Goal: Task Accomplishment & Management: Use online tool/utility

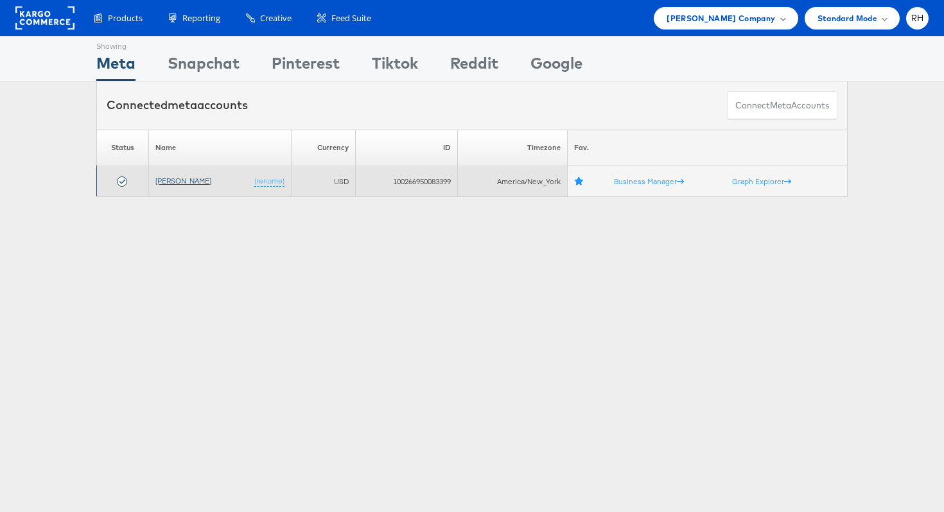
click at [166, 182] on link "[PERSON_NAME]" at bounding box center [183, 181] width 56 height 10
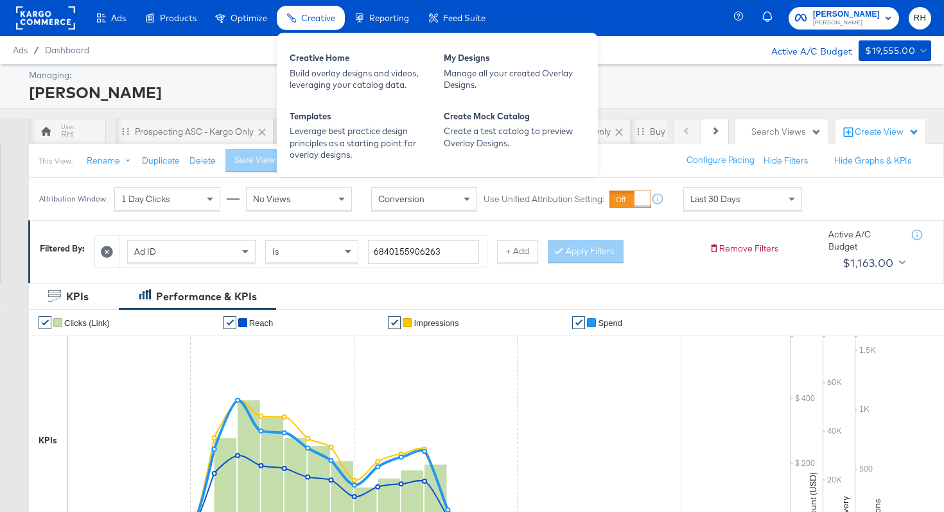
scroll to position [0, 306]
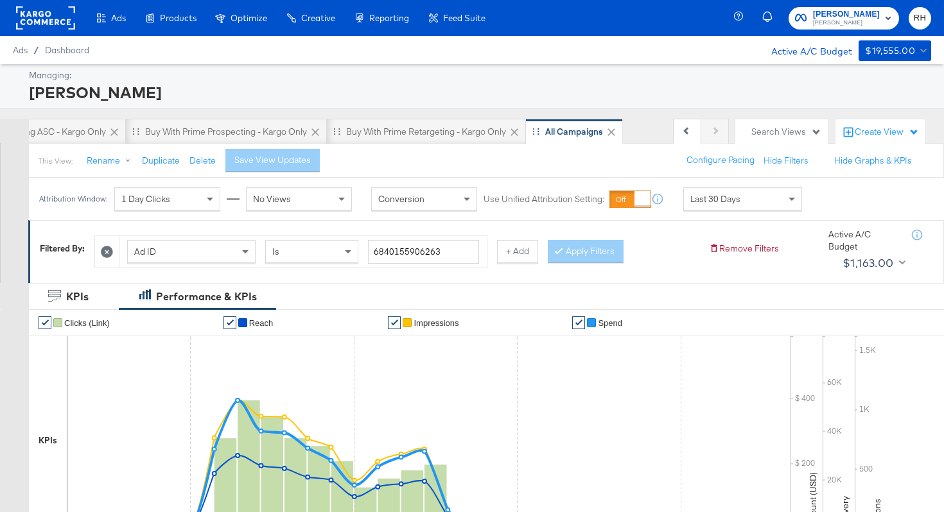
click at [610, 132] on icon at bounding box center [611, 132] width 8 height 8
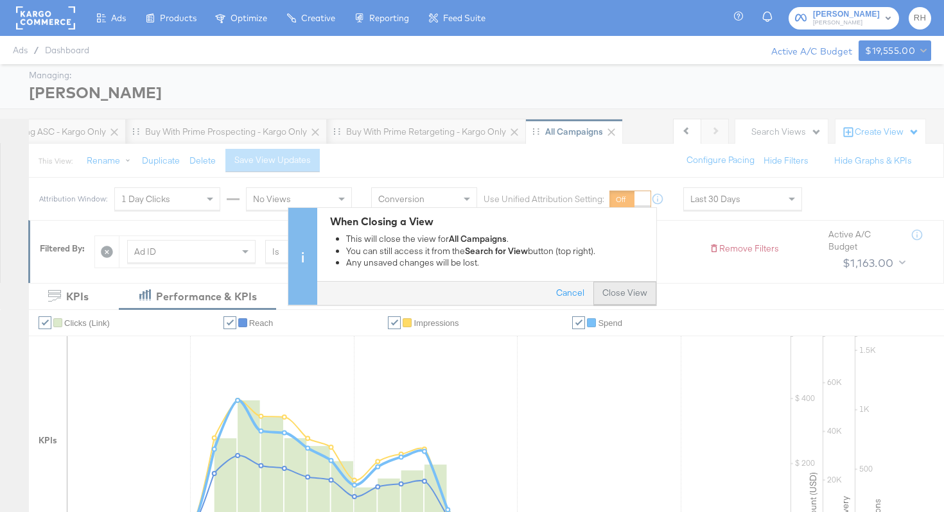
click at [619, 285] on button "Close View" at bounding box center [624, 293] width 63 height 23
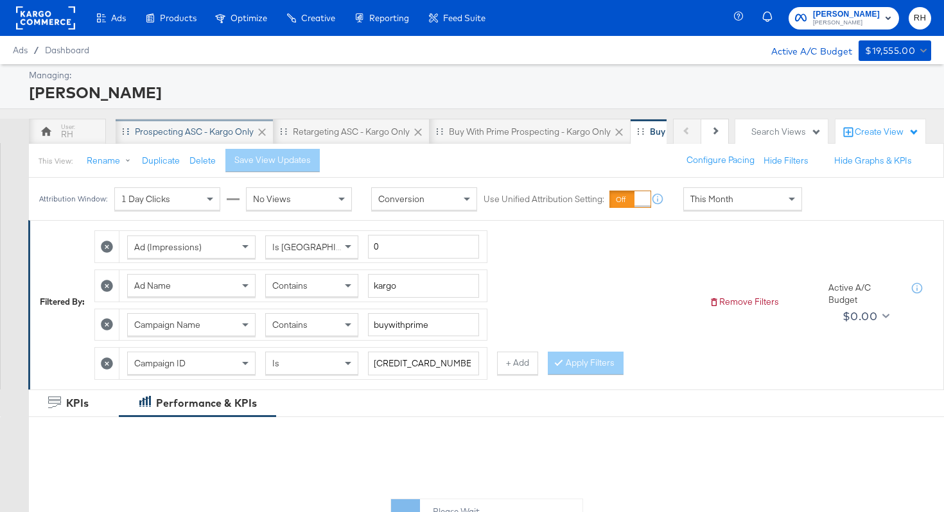
click at [212, 129] on div "Prospecting ASC - Kargo only" at bounding box center [194, 132] width 119 height 12
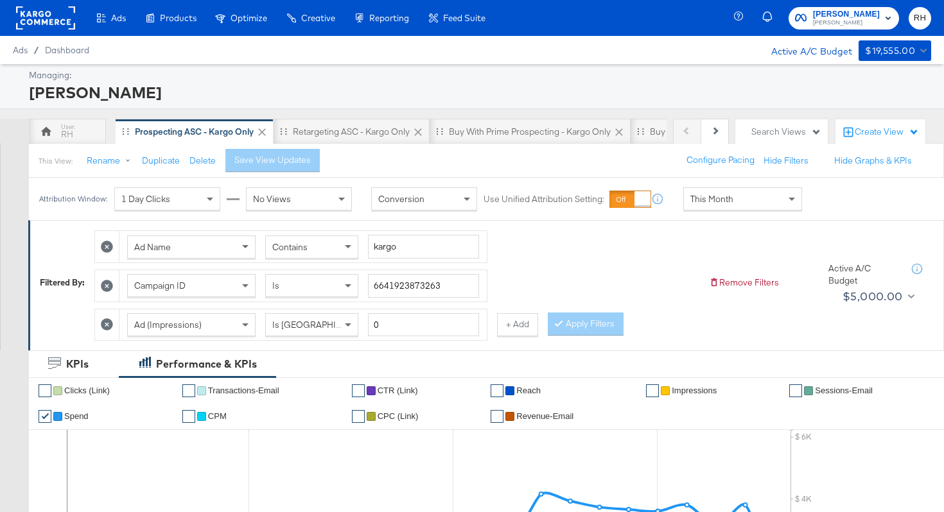
click at [630, 253] on div "Ad Name Contains kargo Campaign ID Is 6641923873263 Ad (Impressions) Is Greater…" at bounding box center [396, 282] width 604 height 117
click at [698, 206] on div "This Month" at bounding box center [742, 199] width 117 height 22
click at [826, 209] on div "Aug 25th 2025" at bounding box center [836, 204] width 21 height 10
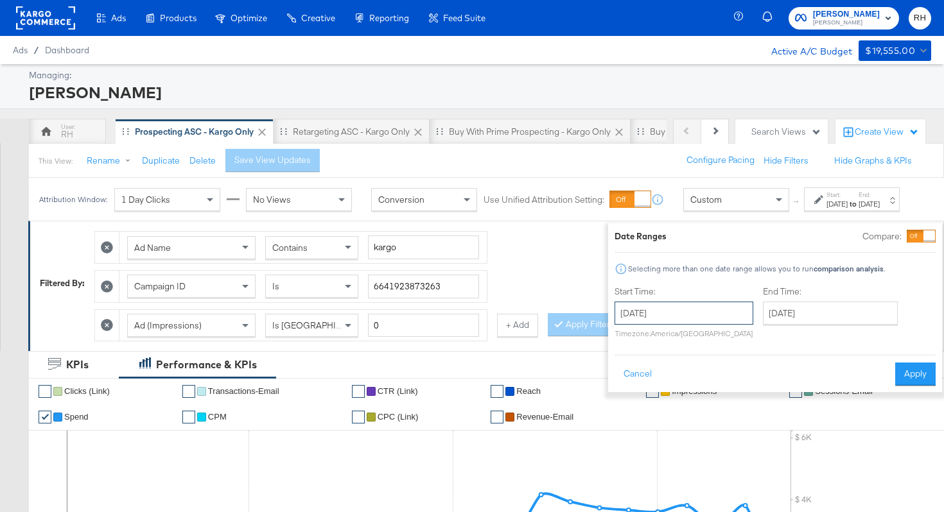
click at [689, 318] on input "August 25th 2025" at bounding box center [683, 313] width 139 height 23
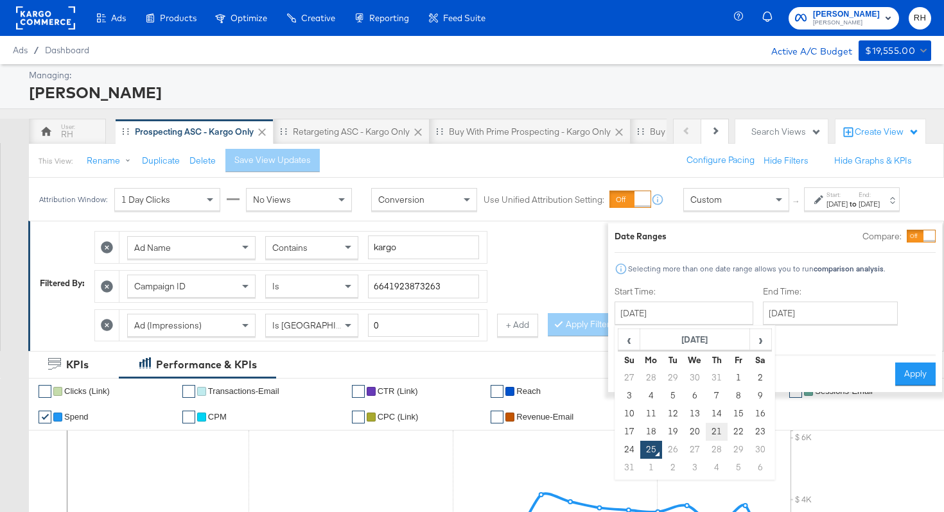
click at [705, 431] on td "21" at bounding box center [716, 432] width 22 height 18
type input "August 21st 2025"
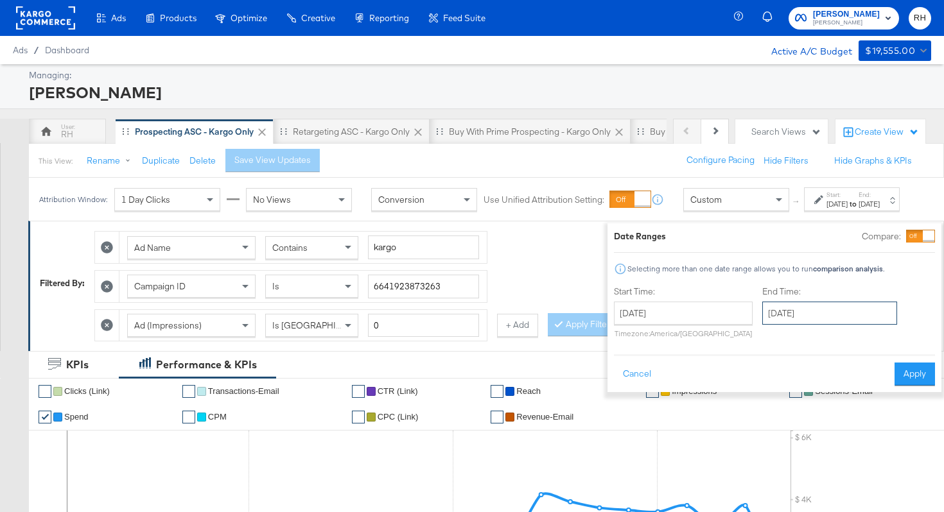
click at [762, 322] on input "August 25th 2025" at bounding box center [829, 313] width 135 height 23
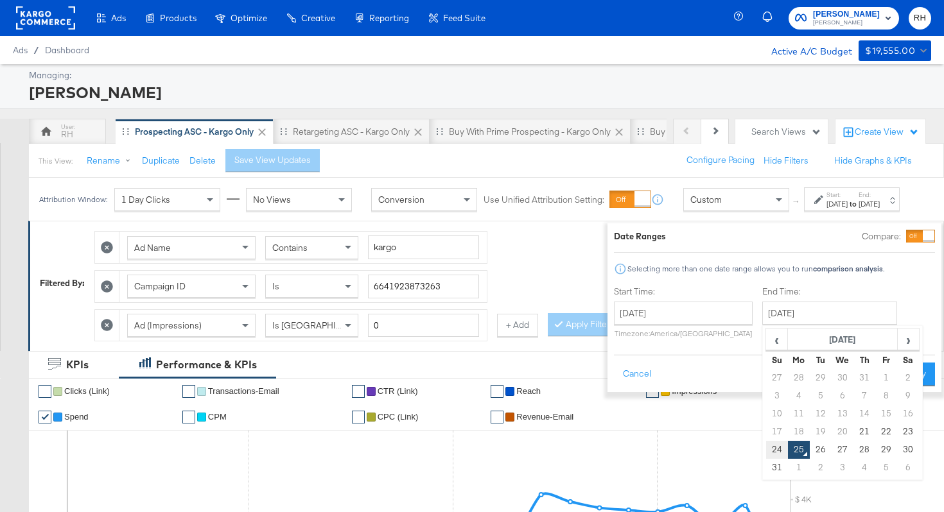
click at [766, 445] on td "24" at bounding box center [777, 450] width 22 height 18
type input "August 24th 2025"
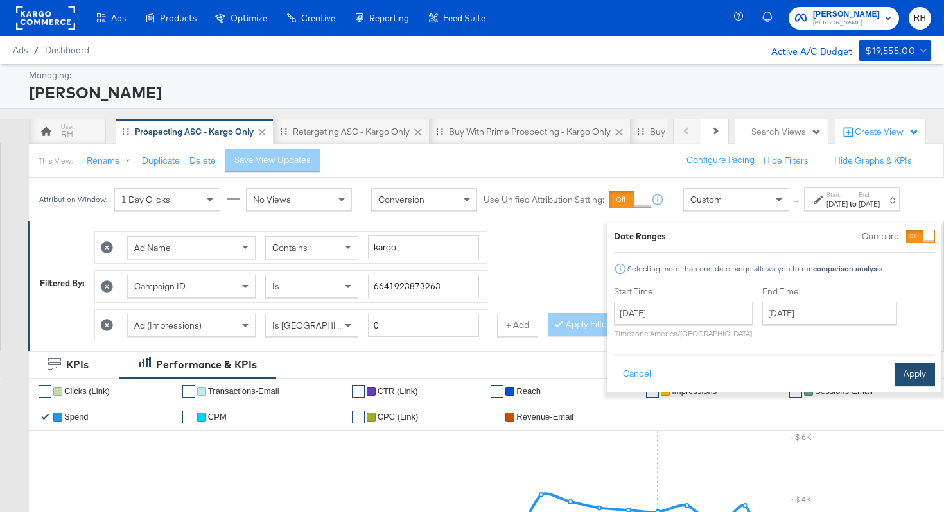
click at [897, 376] on button "Apply" at bounding box center [914, 374] width 40 height 23
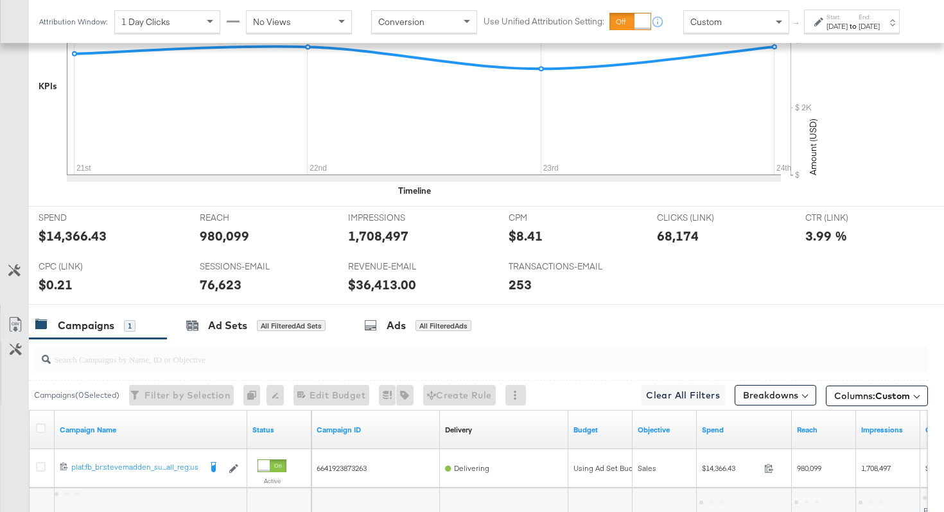
scroll to position [569, 0]
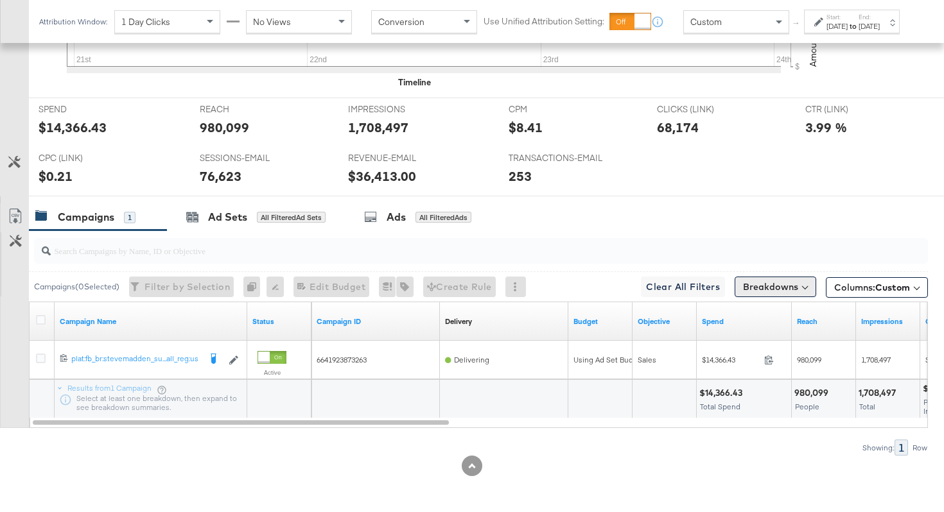
click at [786, 290] on button "Breakdowns" at bounding box center [775, 287] width 82 height 21
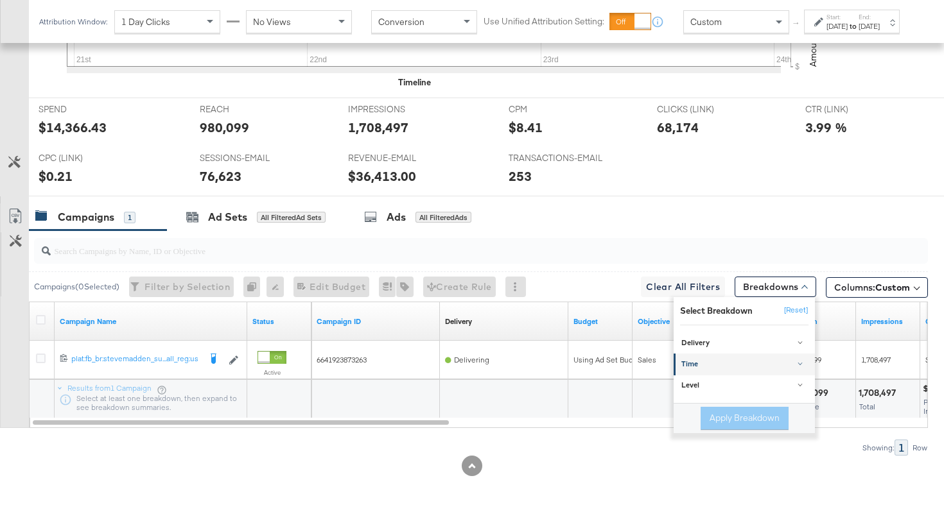
click at [752, 365] on div "Time" at bounding box center [745, 365] width 128 height 10
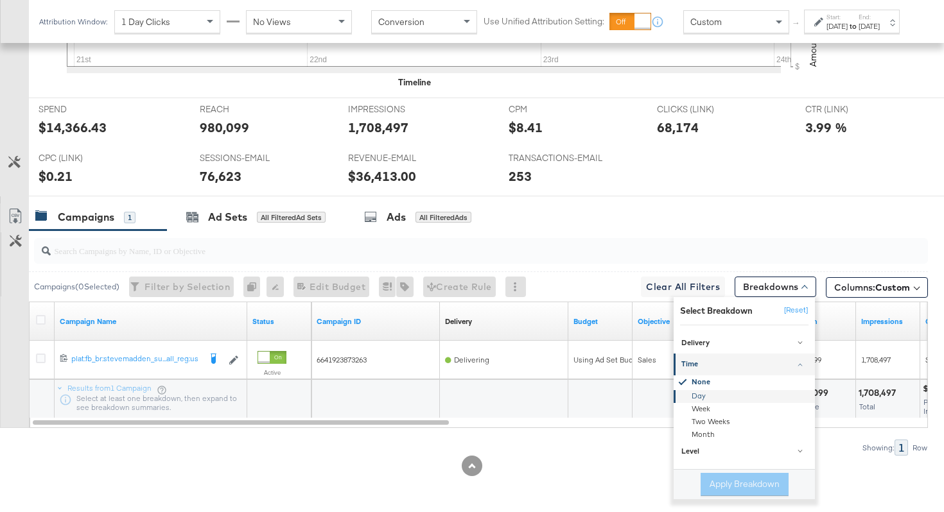
click at [705, 396] on div "Day" at bounding box center [744, 396] width 139 height 13
click at [728, 482] on button "Apply Breakdown" at bounding box center [744, 484] width 88 height 23
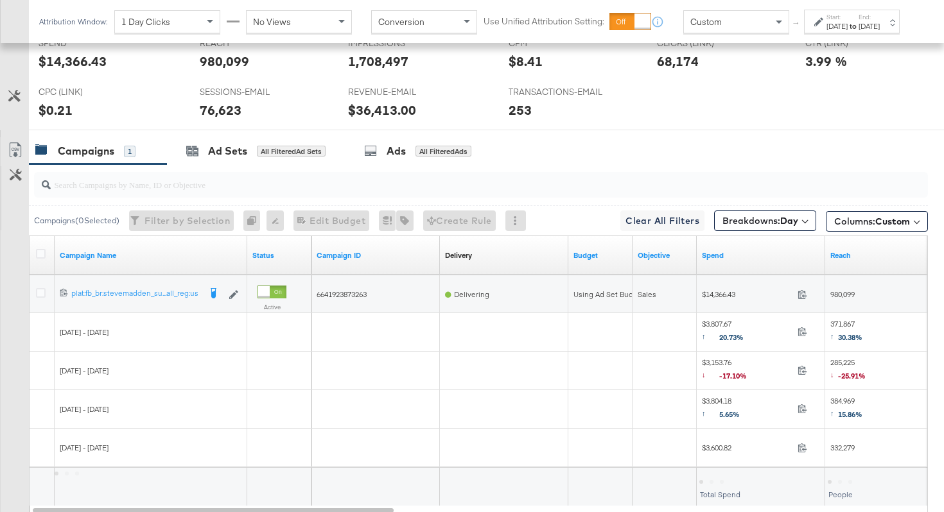
scroll to position [723, 0]
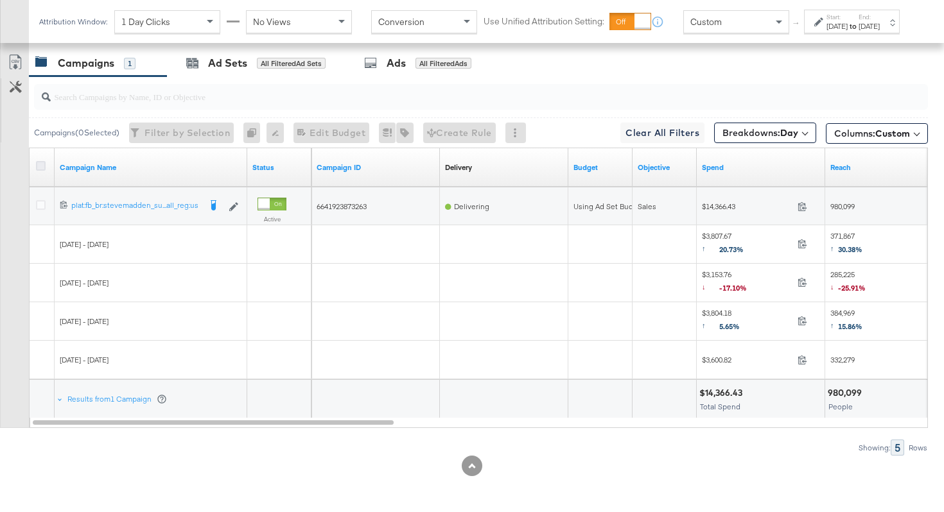
click at [40, 164] on icon at bounding box center [41, 166] width 10 height 10
click at [0, 0] on input "checkbox" at bounding box center [0, 0] width 0 height 0
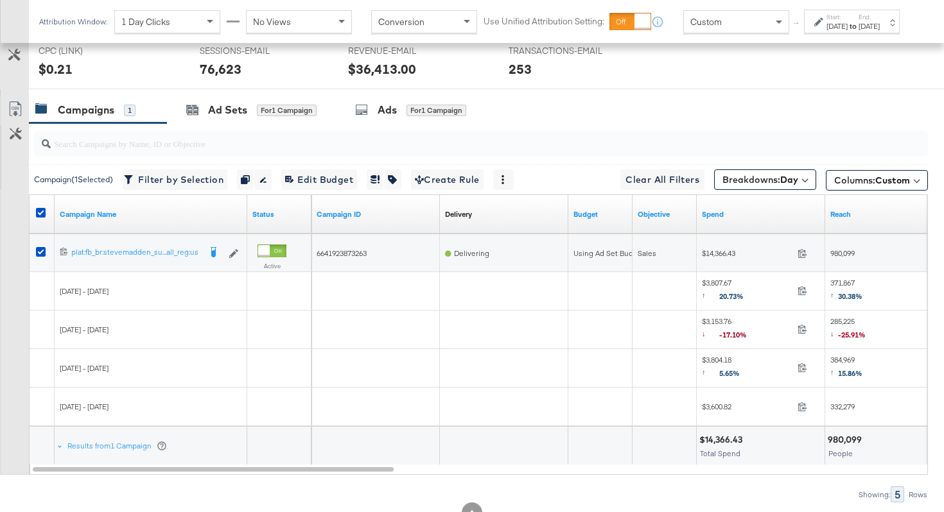
scroll to position [663, 0]
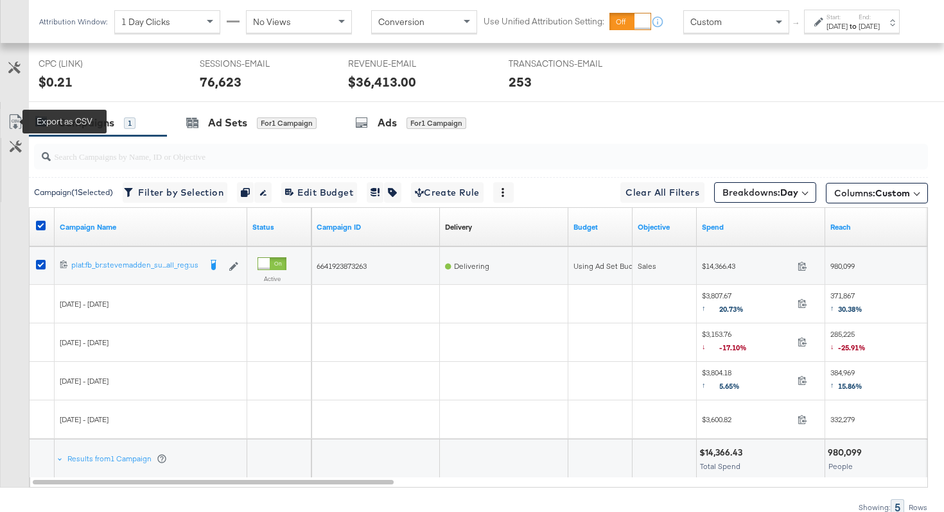
click at [15, 120] on icon at bounding box center [15, 121] width 15 height 15
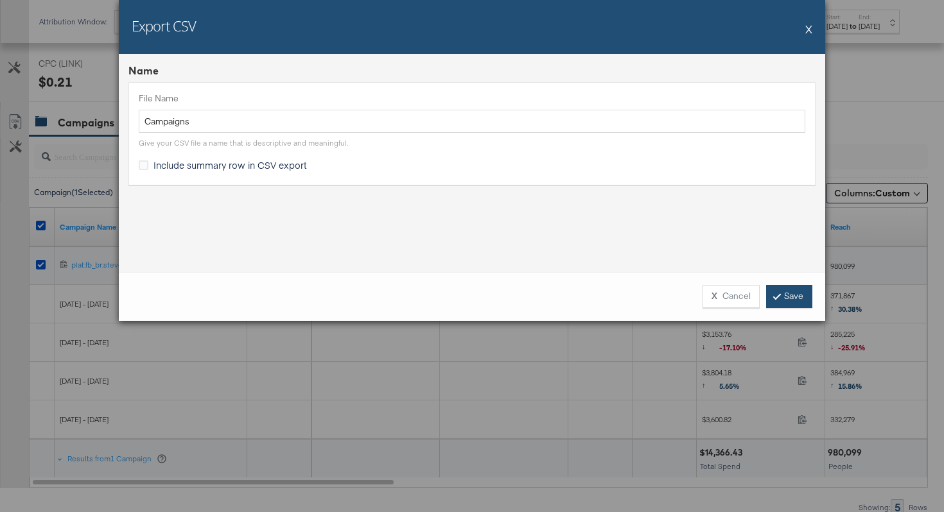
click at [777, 297] on icon at bounding box center [777, 296] width 4 height 8
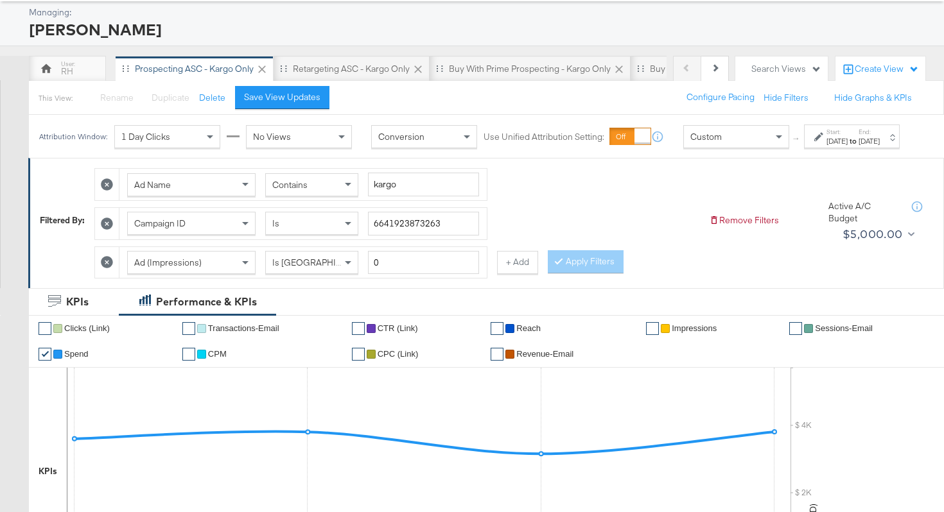
scroll to position [0, 0]
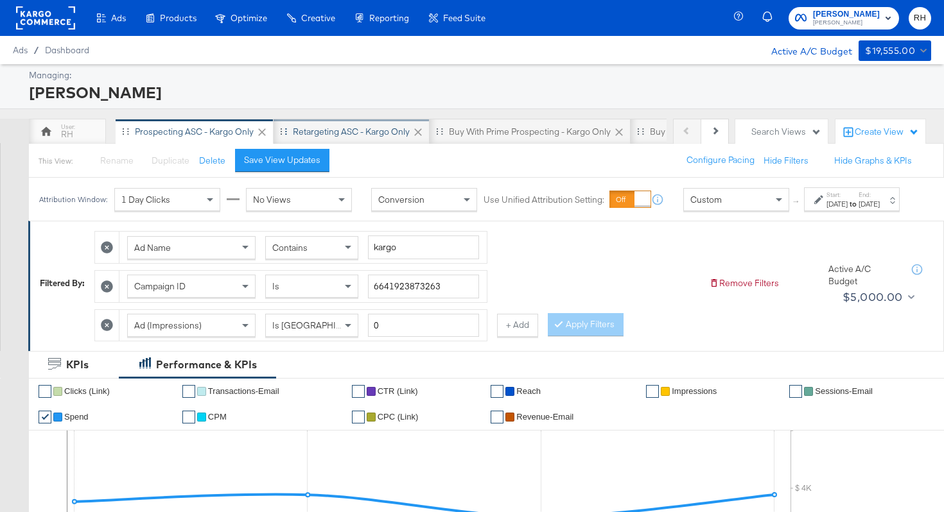
click at [313, 124] on div "Retargeting ASC - Kargo only" at bounding box center [351, 132] width 156 height 26
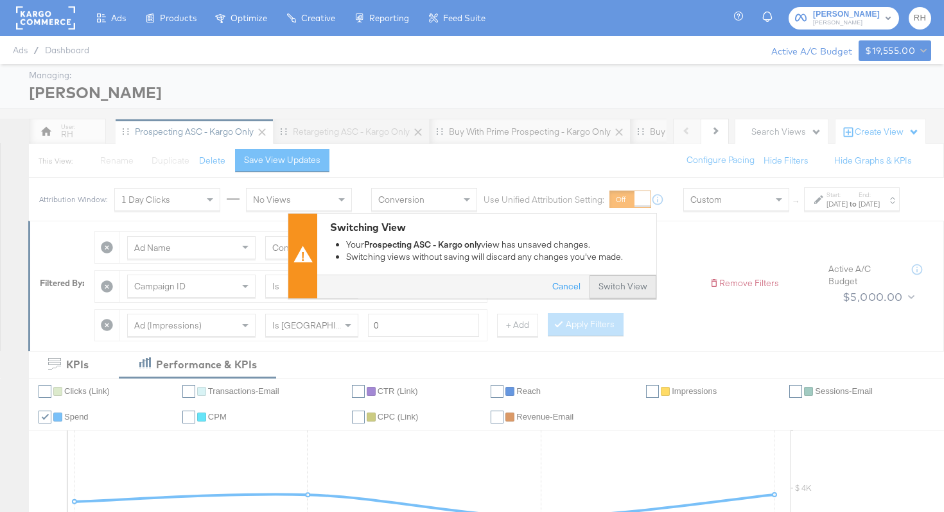
click at [619, 286] on button "Switch View" at bounding box center [622, 287] width 67 height 23
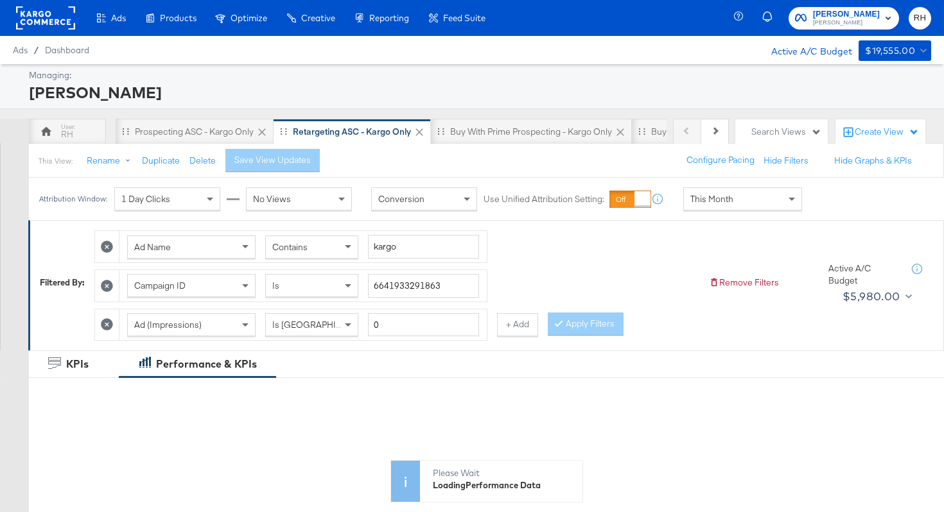
click at [716, 209] on div "This Month" at bounding box center [742, 199] width 117 height 22
click at [826, 209] on div "Aug 25th 2025" at bounding box center [836, 204] width 21 height 10
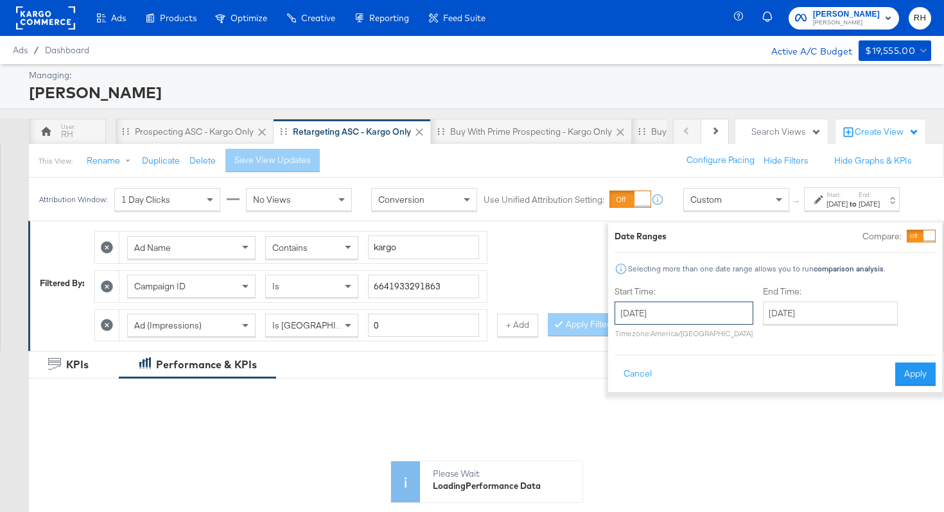
click at [727, 306] on input "August 25th 2025" at bounding box center [683, 313] width 139 height 23
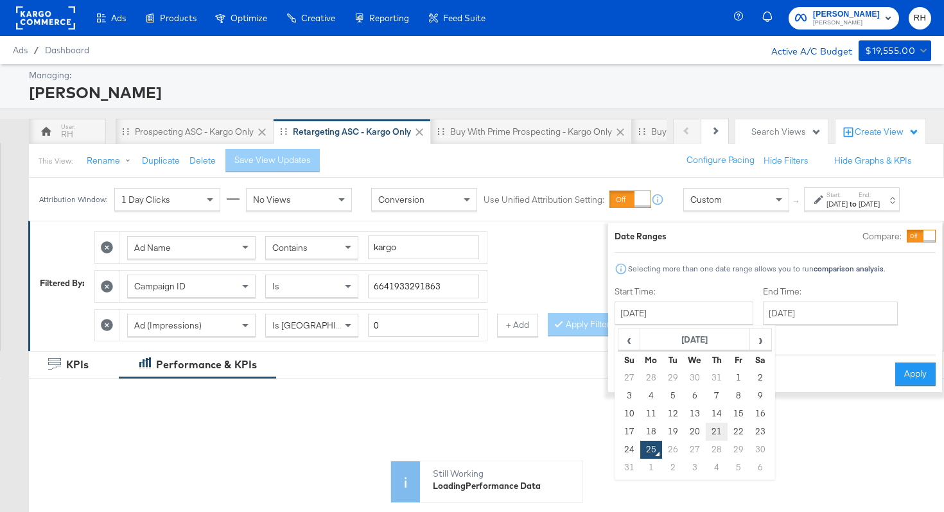
click at [705, 434] on td "21" at bounding box center [716, 432] width 22 height 18
type input "August 21st 2025"
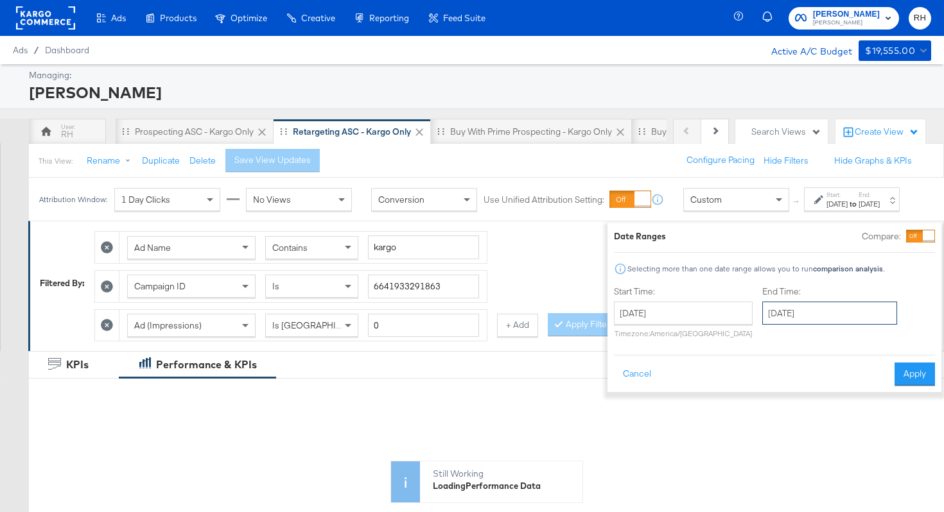
click at [770, 316] on input "August 25th 2025" at bounding box center [829, 313] width 135 height 23
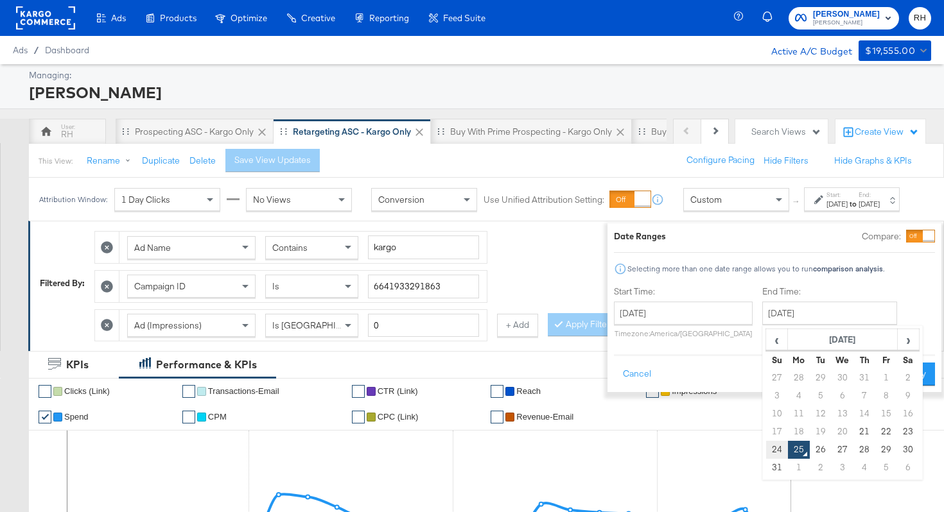
click at [766, 448] on td "24" at bounding box center [777, 450] width 22 height 18
type input "August 24th 2025"
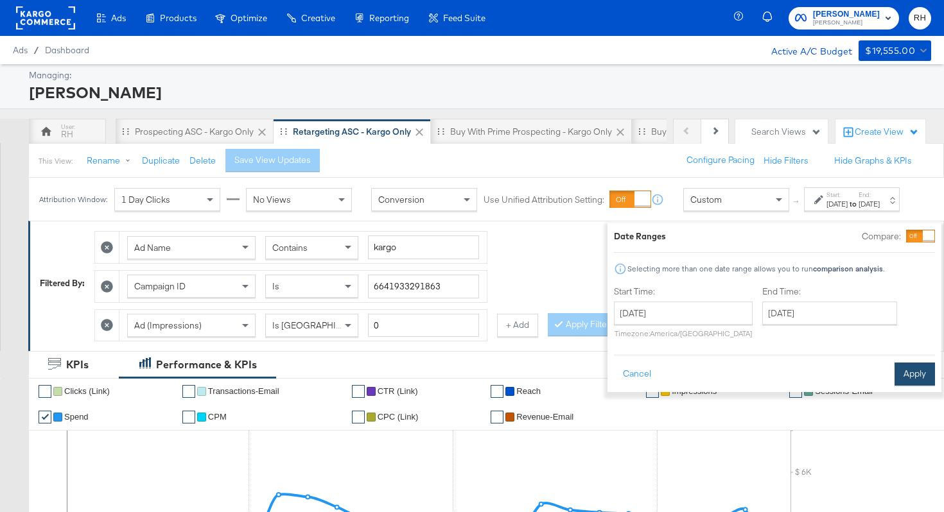
click at [894, 375] on button "Apply" at bounding box center [914, 374] width 40 height 23
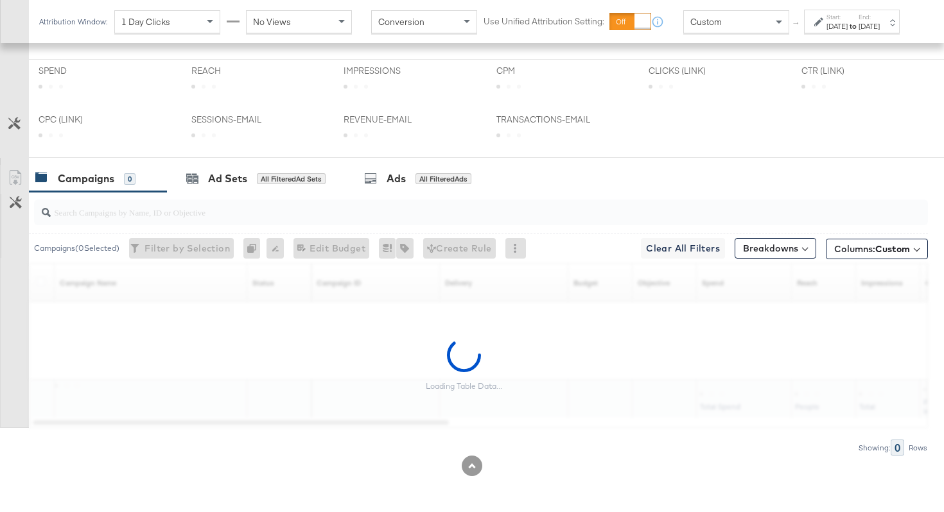
scroll to position [444, 0]
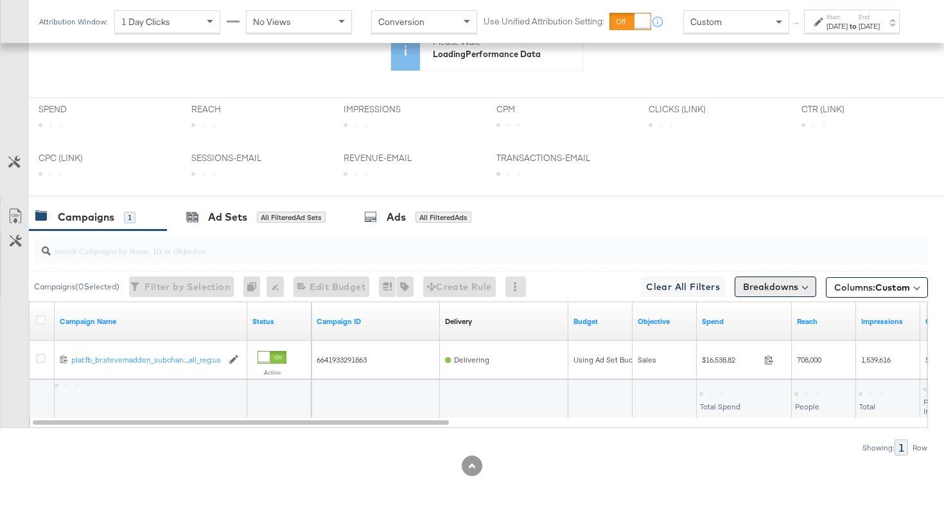
click at [779, 285] on button "Breakdowns" at bounding box center [775, 287] width 82 height 21
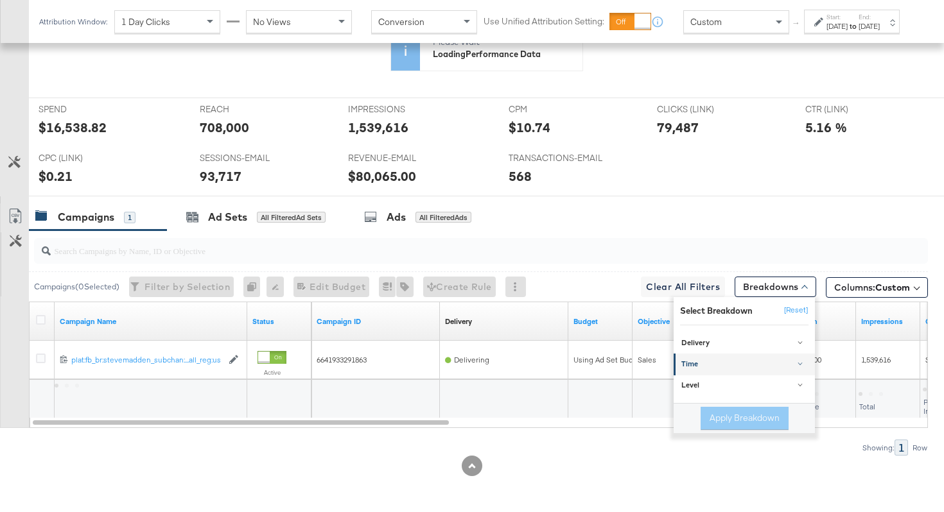
scroll to position [569, 0]
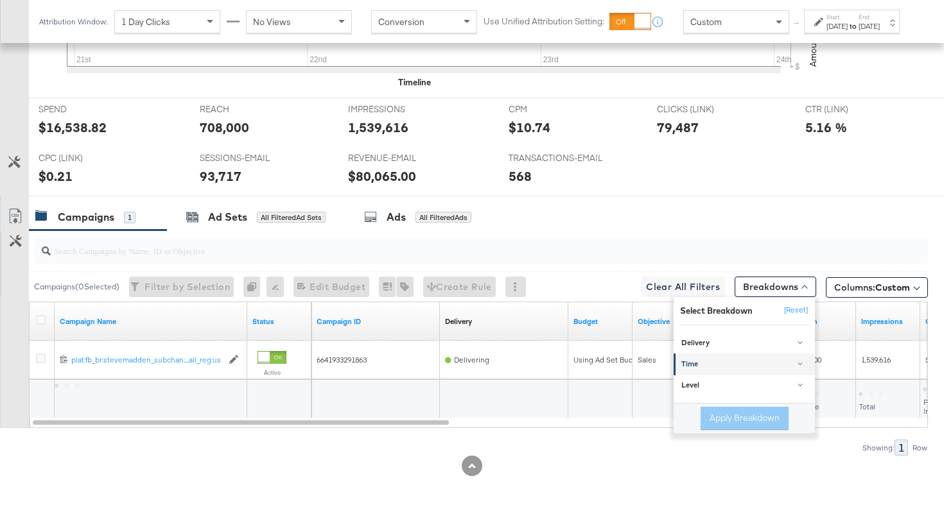
click at [737, 368] on div "Time" at bounding box center [745, 365] width 128 height 10
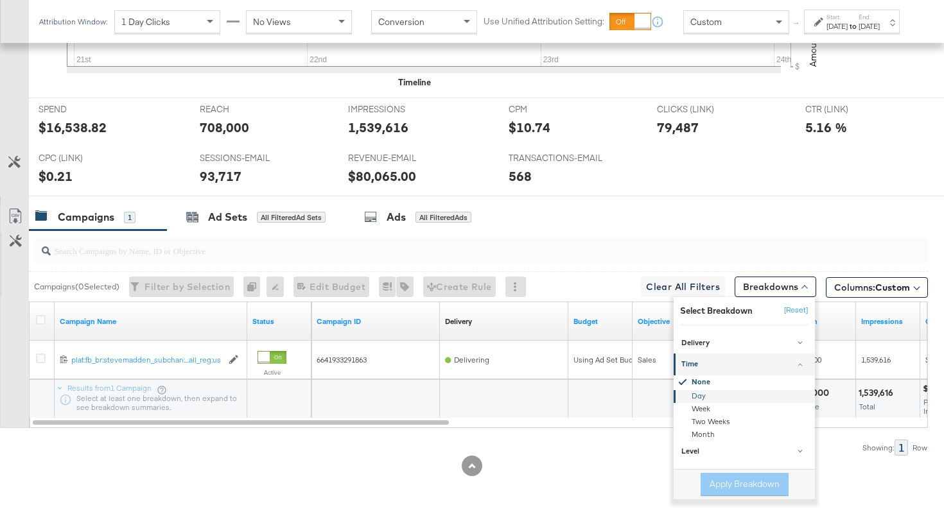
click at [715, 397] on div "Day" at bounding box center [744, 396] width 139 height 13
click at [715, 485] on button "Apply Breakdown" at bounding box center [744, 484] width 88 height 23
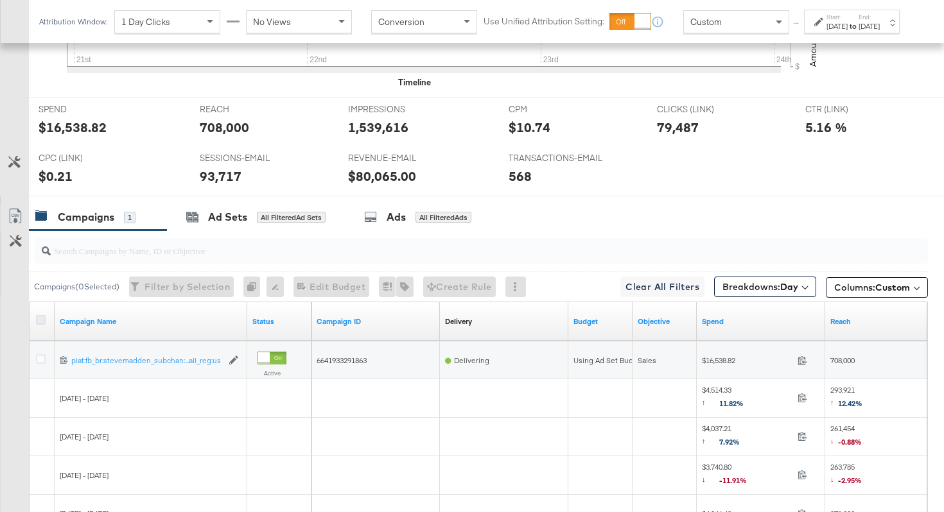
click at [40, 320] on icon at bounding box center [41, 320] width 10 height 10
click at [0, 0] on input "checkbox" at bounding box center [0, 0] width 0 height 0
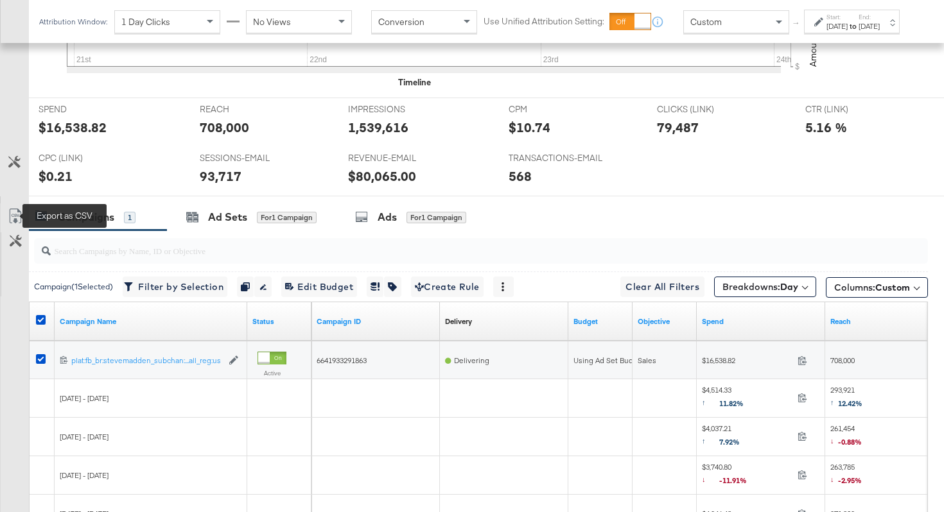
click at [15, 216] on icon at bounding box center [15, 216] width 15 height 15
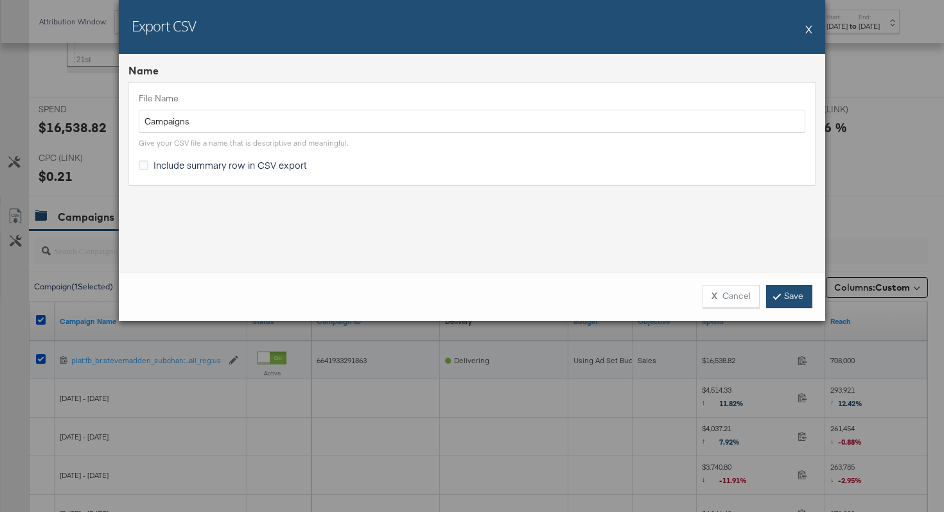
click at [790, 297] on link "Save" at bounding box center [789, 296] width 46 height 23
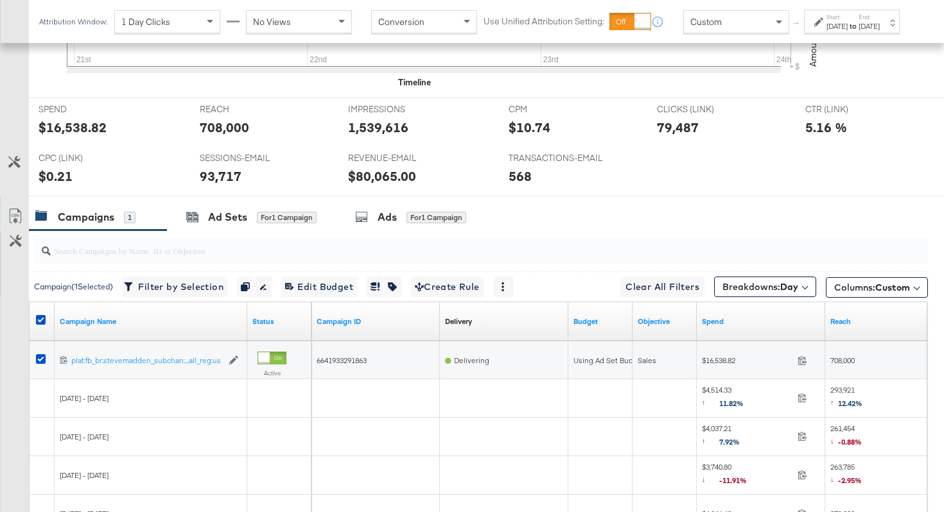
scroll to position [0, 0]
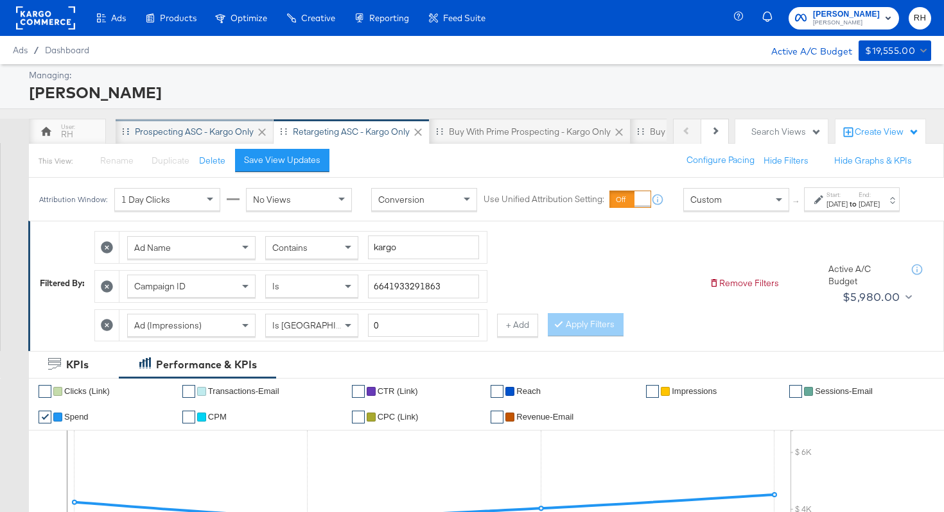
click at [201, 132] on div "Prospecting ASC - Kargo only" at bounding box center [194, 132] width 119 height 12
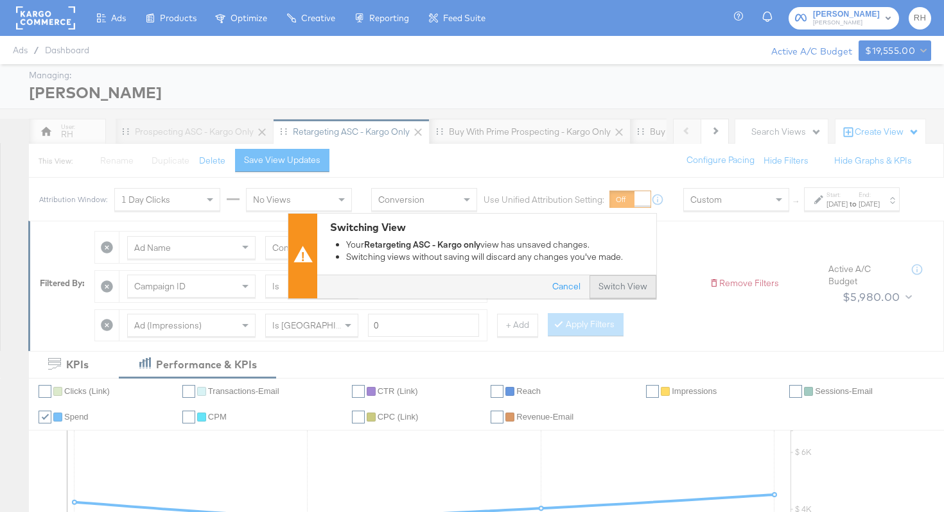
click at [634, 286] on button "Switch View" at bounding box center [622, 287] width 67 height 23
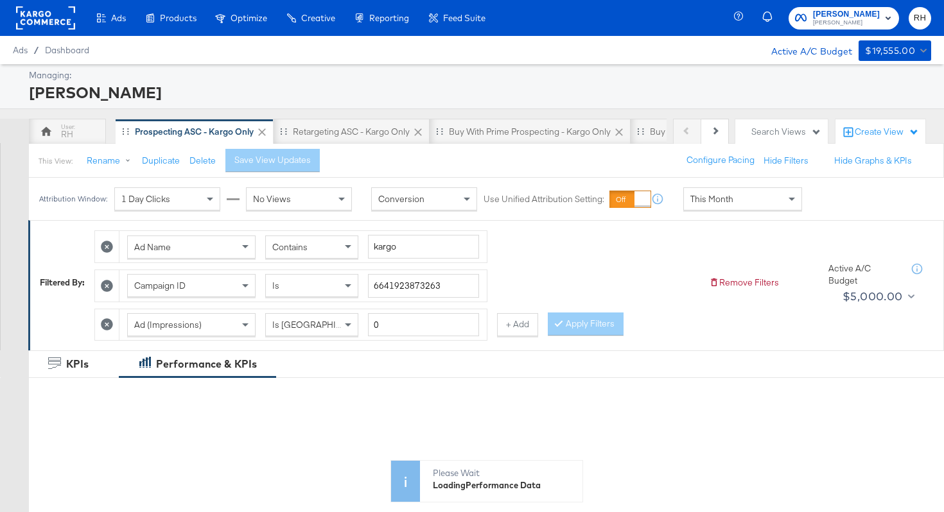
click at [722, 201] on span "This Month" at bounding box center [711, 199] width 43 height 12
click at [826, 209] on div "Aug 25th 2025" at bounding box center [836, 204] width 21 height 10
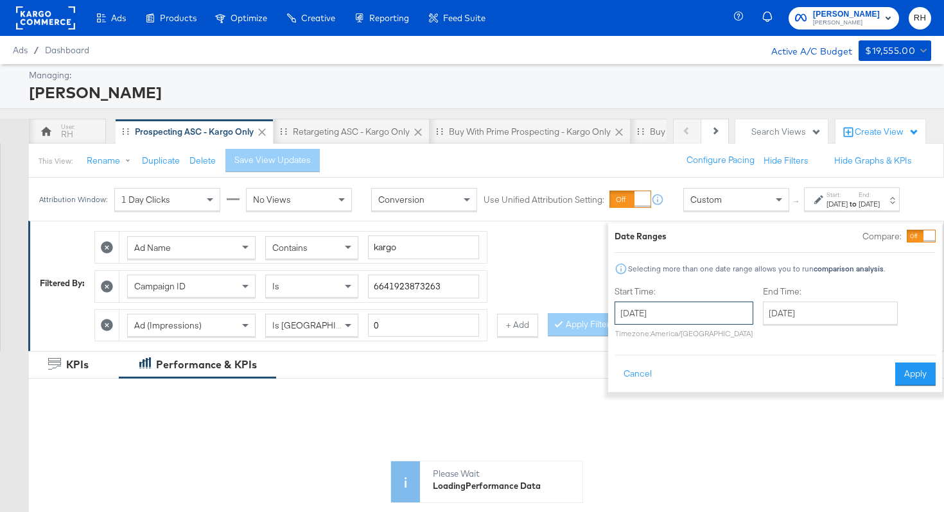
click at [673, 322] on input "August 25th 2025" at bounding box center [683, 313] width 139 height 23
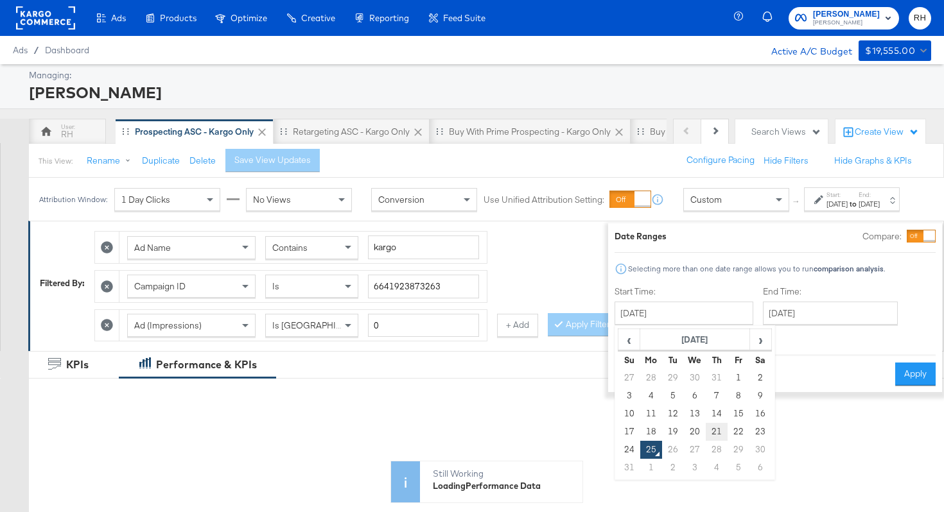
click at [705, 429] on td "21" at bounding box center [716, 432] width 22 height 18
type input "August 21st 2025"
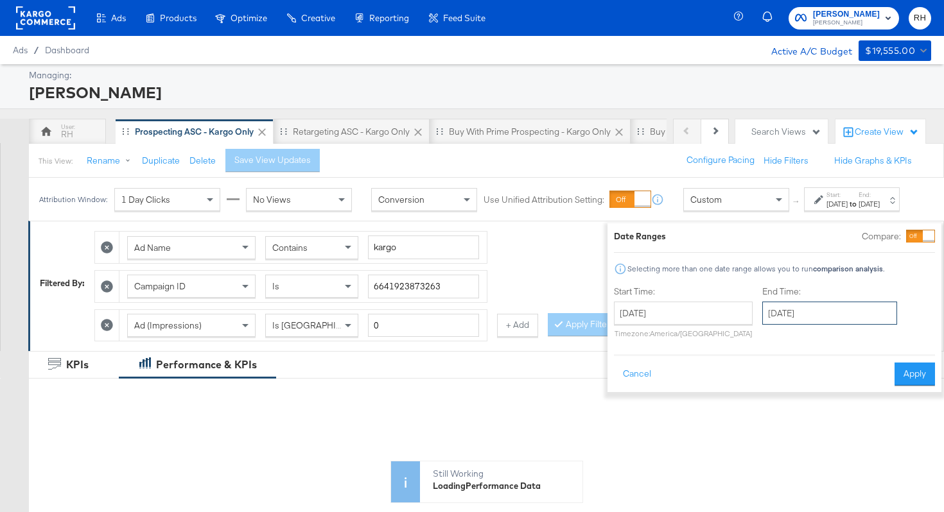
click at [769, 315] on input "August 25th 2025" at bounding box center [829, 313] width 135 height 23
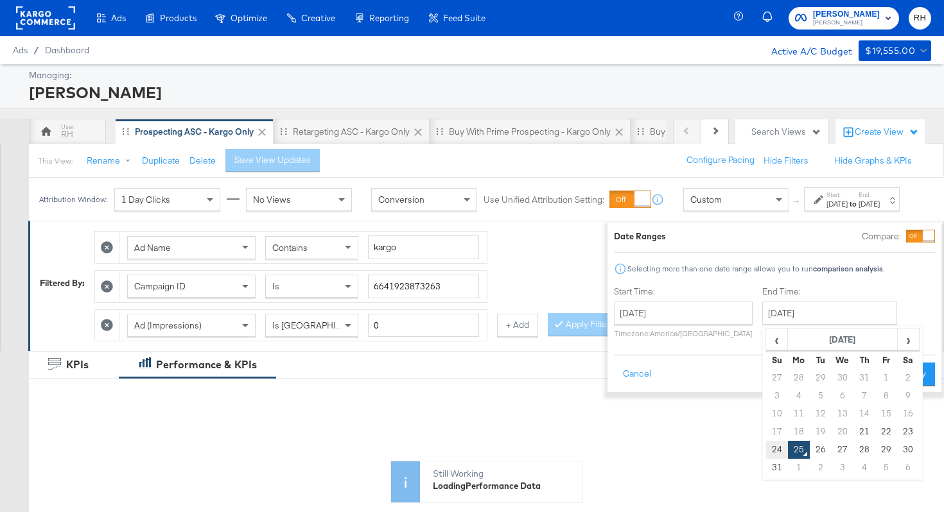
click at [766, 449] on td "24" at bounding box center [777, 450] width 22 height 18
type input "August 24th 2025"
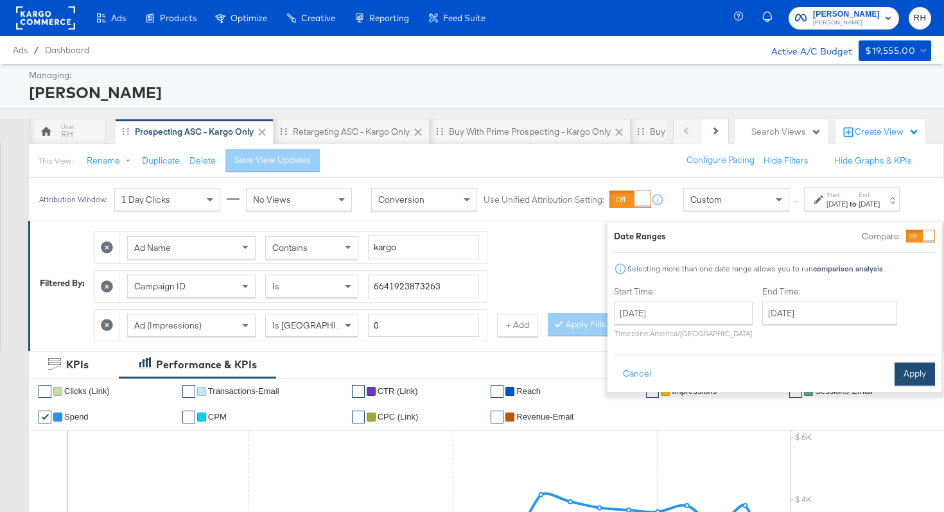
click at [894, 377] on button "Apply" at bounding box center [914, 374] width 40 height 23
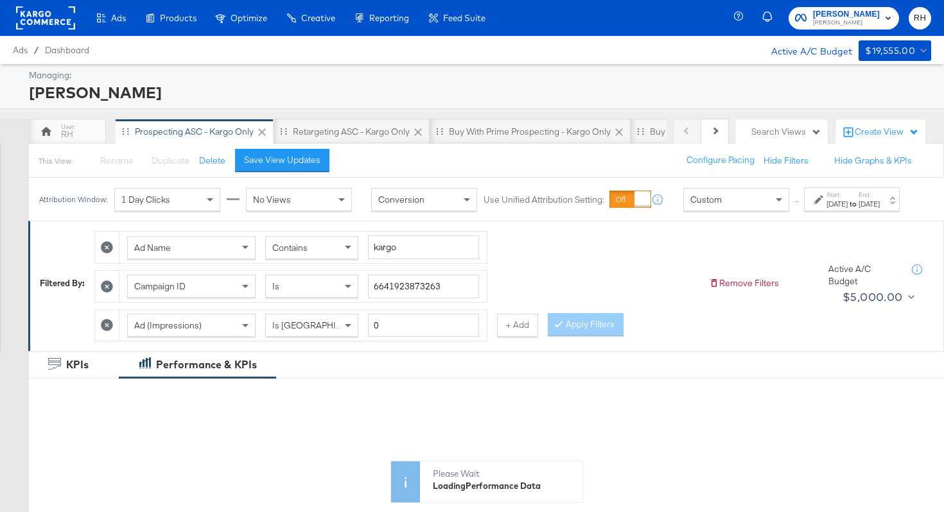
click at [318, 258] on div "Contains" at bounding box center [312, 248] width 92 height 22
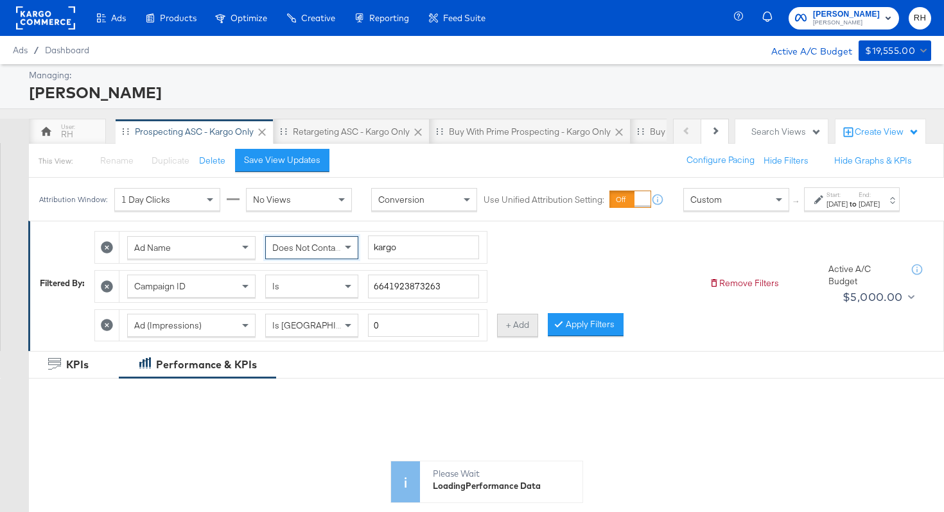
click at [512, 332] on button "+ Add" at bounding box center [517, 325] width 41 height 23
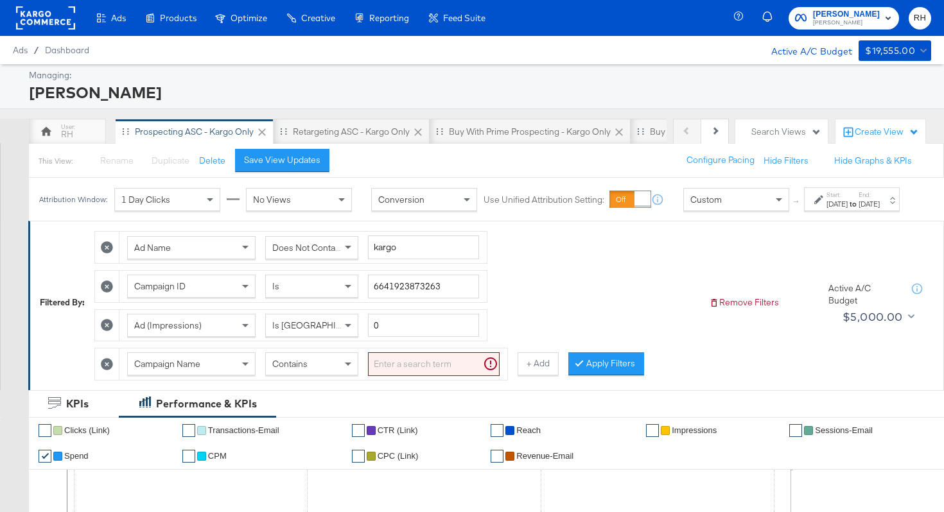
click at [141, 375] on div "Campaign Name" at bounding box center [191, 364] width 127 height 22
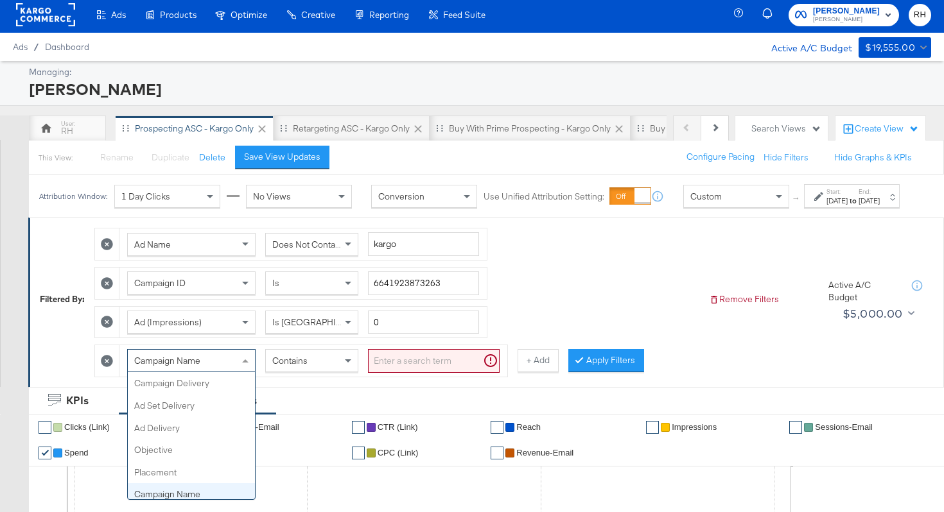
scroll to position [111, 0]
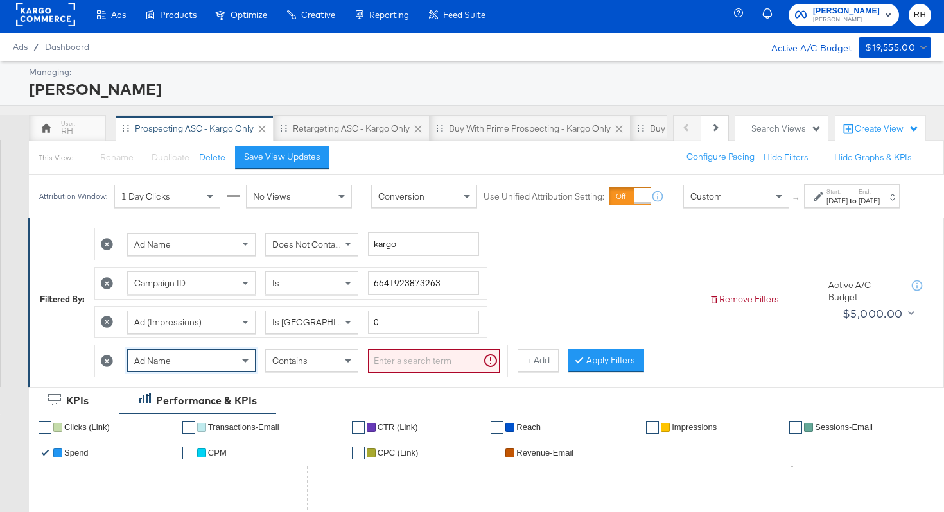
click at [375, 373] on input "search" at bounding box center [434, 361] width 132 height 24
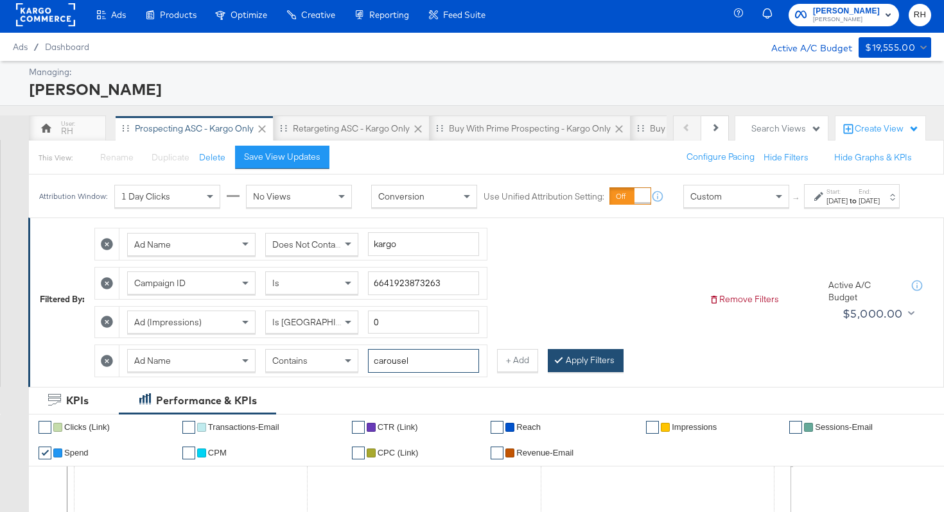
type input "carousel"
click at [579, 372] on button "Apply Filters" at bounding box center [586, 360] width 76 height 23
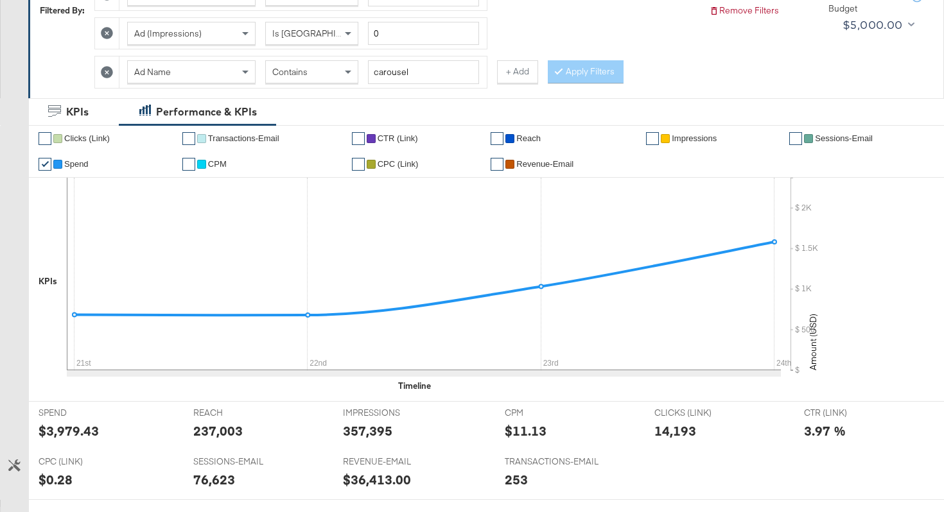
scroll to position [607, 0]
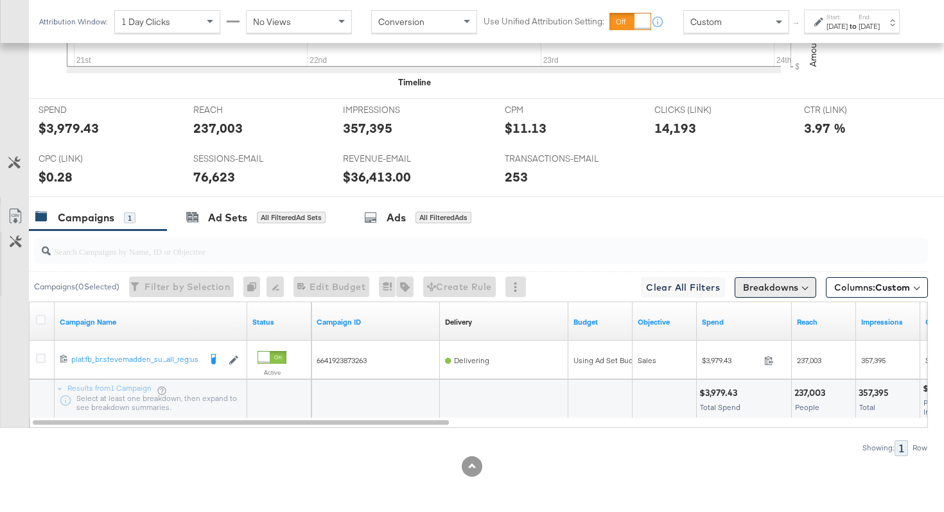
click at [792, 286] on button "Breakdowns" at bounding box center [775, 287] width 82 height 21
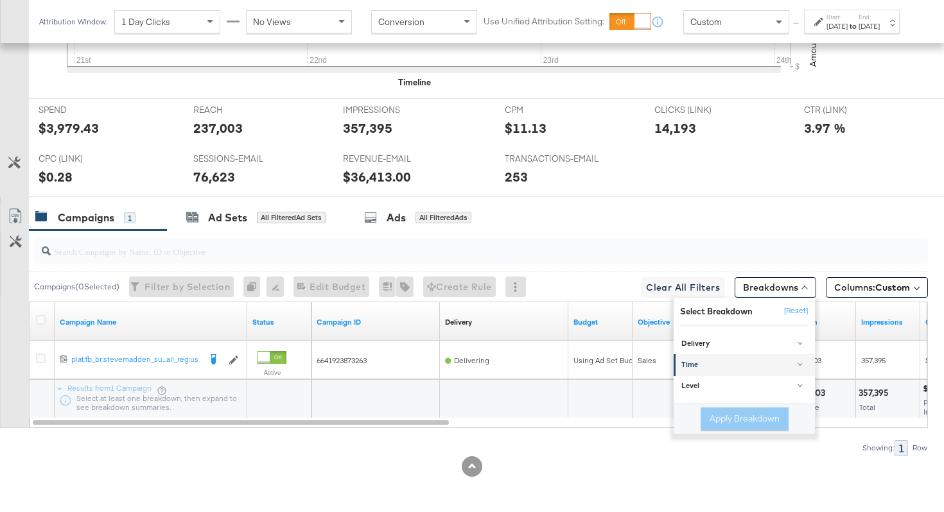
click at [726, 365] on div "Time" at bounding box center [745, 365] width 128 height 10
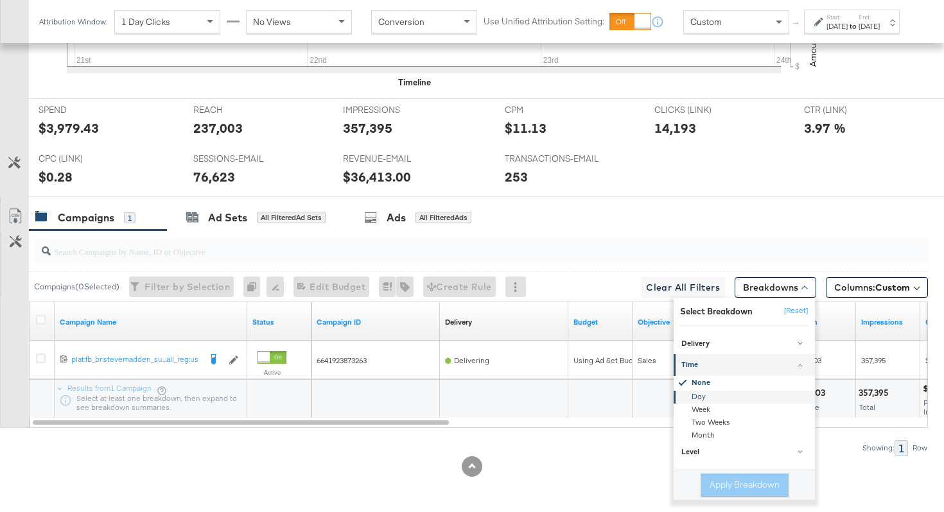
click at [698, 397] on div "Day" at bounding box center [744, 397] width 139 height 13
click at [728, 494] on button "Apply Breakdown" at bounding box center [744, 485] width 88 height 23
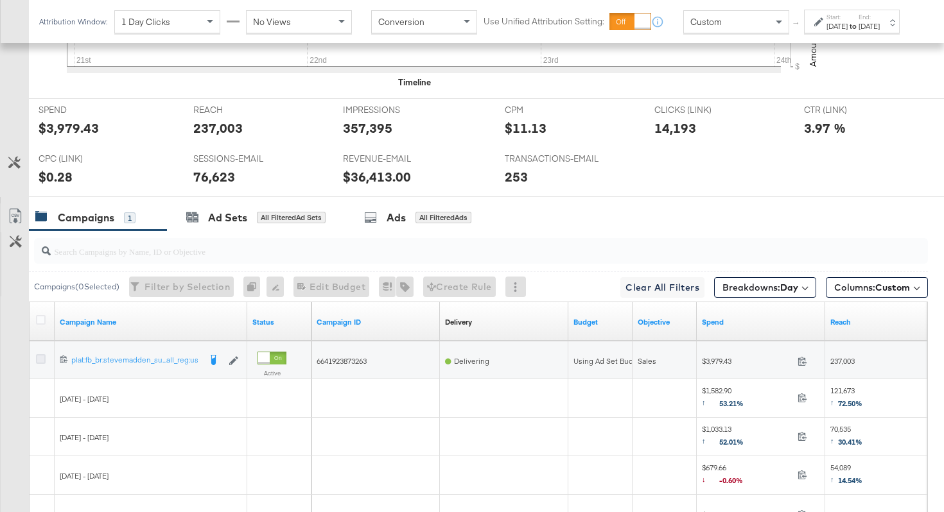
click at [39, 357] on icon at bounding box center [41, 359] width 10 height 10
click at [0, 0] on input "checkbox" at bounding box center [0, 0] width 0 height 0
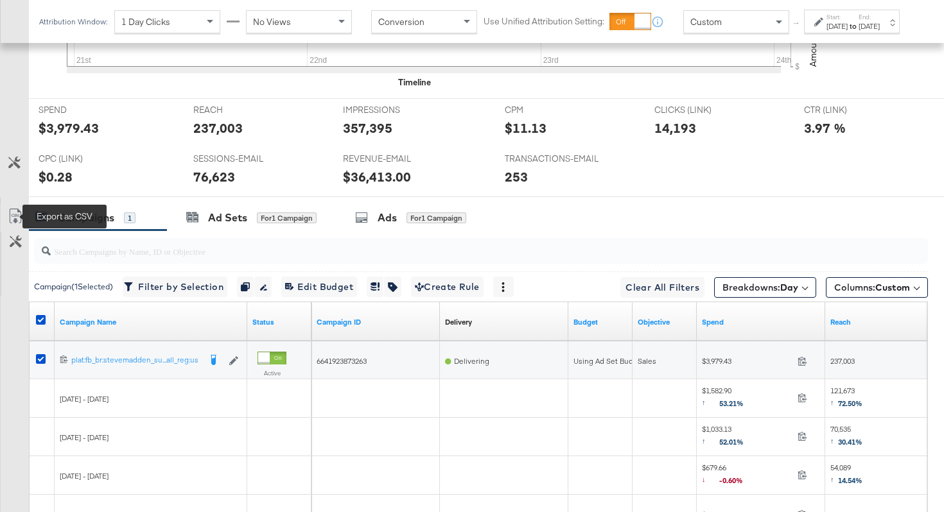
click at [15, 215] on icon at bounding box center [15, 216] width 15 height 15
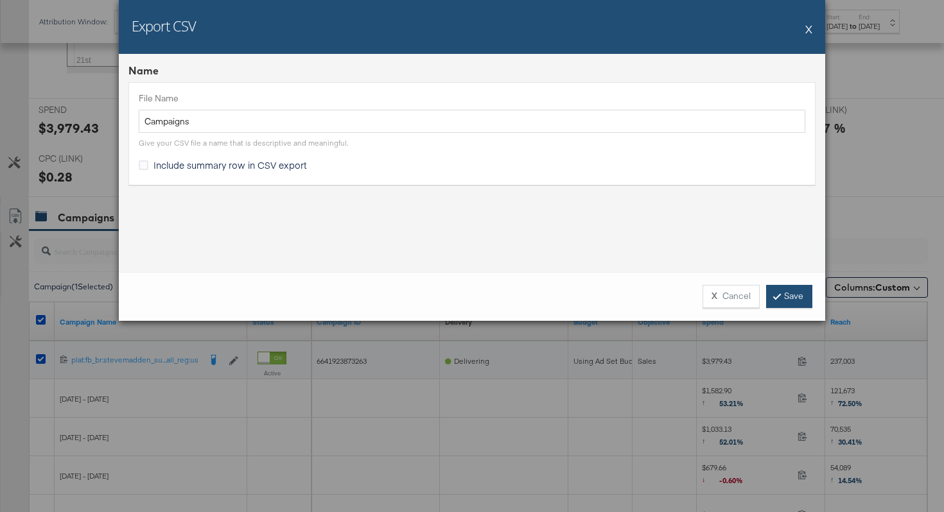
click at [786, 295] on link "Save" at bounding box center [789, 296] width 46 height 23
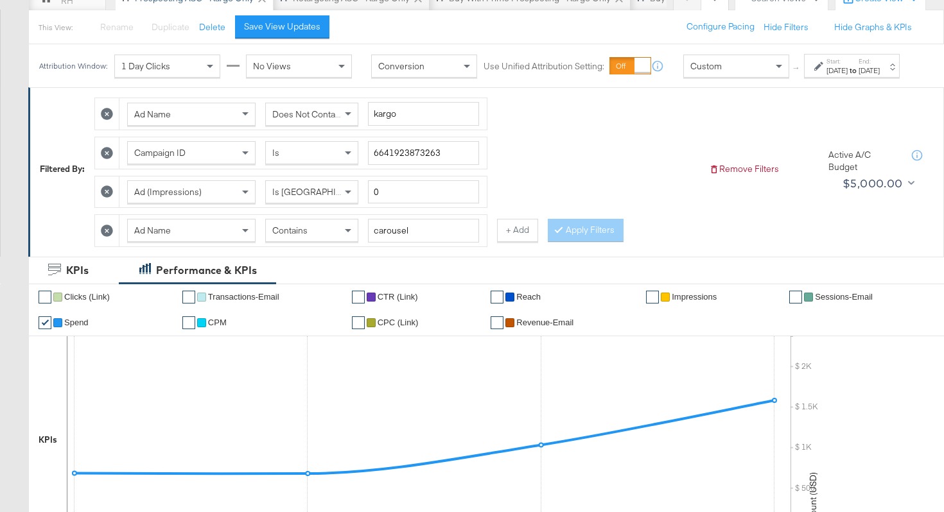
scroll to position [0, 0]
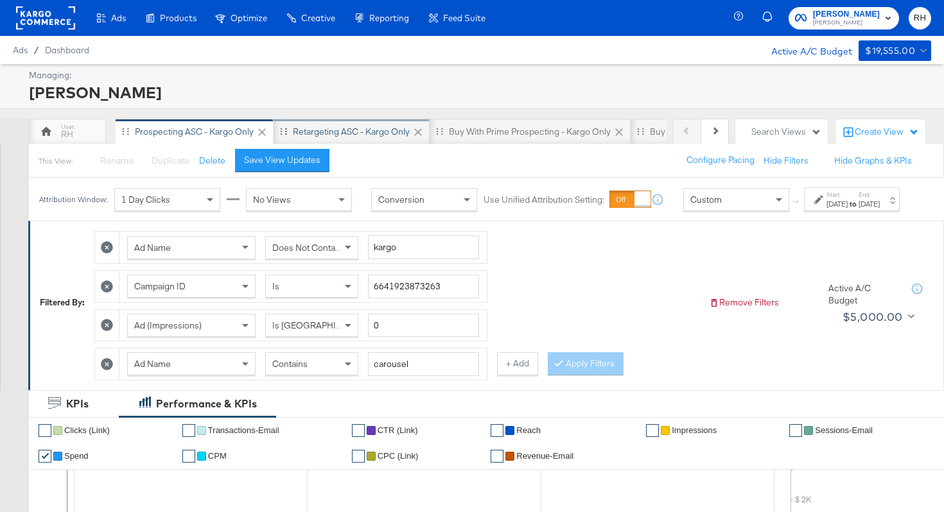
click at [355, 139] on div "Retargeting ASC - Kargo only" at bounding box center [351, 132] width 156 height 26
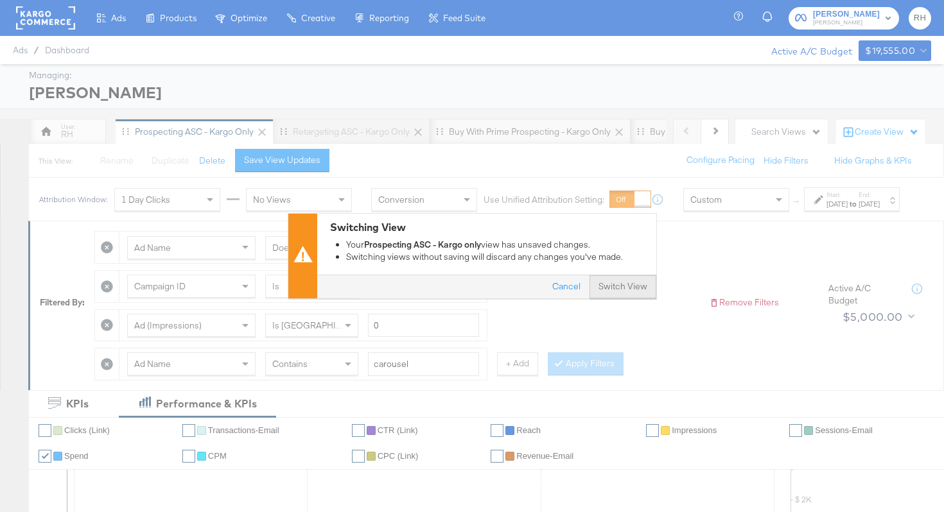
click at [629, 291] on button "Switch View" at bounding box center [622, 287] width 67 height 23
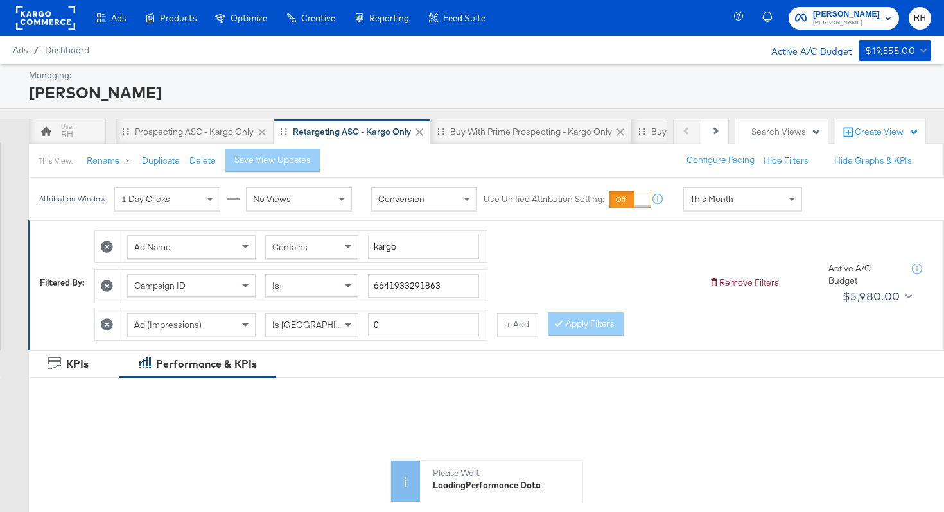
click at [705, 198] on span "This Month" at bounding box center [711, 199] width 43 height 12
click at [826, 209] on div "Aug 25th 2025" at bounding box center [836, 204] width 21 height 10
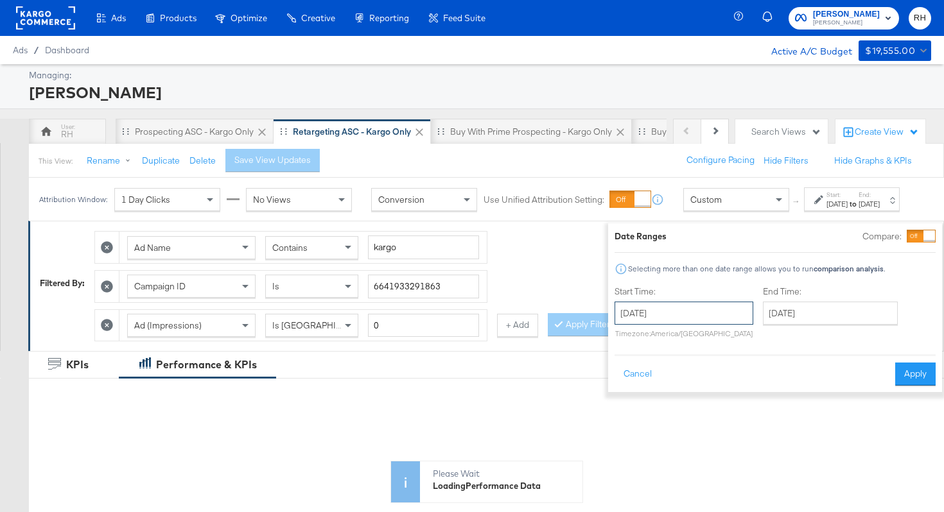
click at [680, 310] on input "August 25th 2025" at bounding box center [683, 313] width 139 height 23
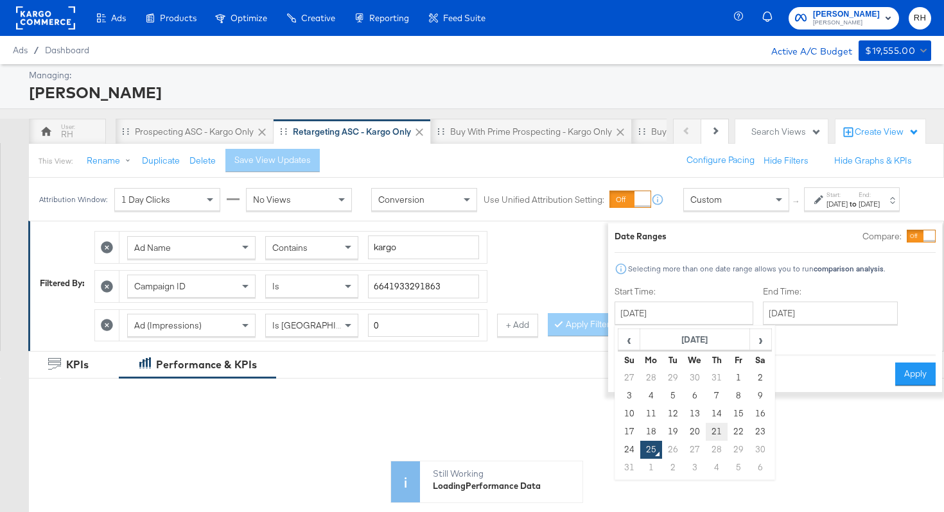
click at [705, 431] on td "21" at bounding box center [716, 432] width 22 height 18
type input "August 21st 2025"
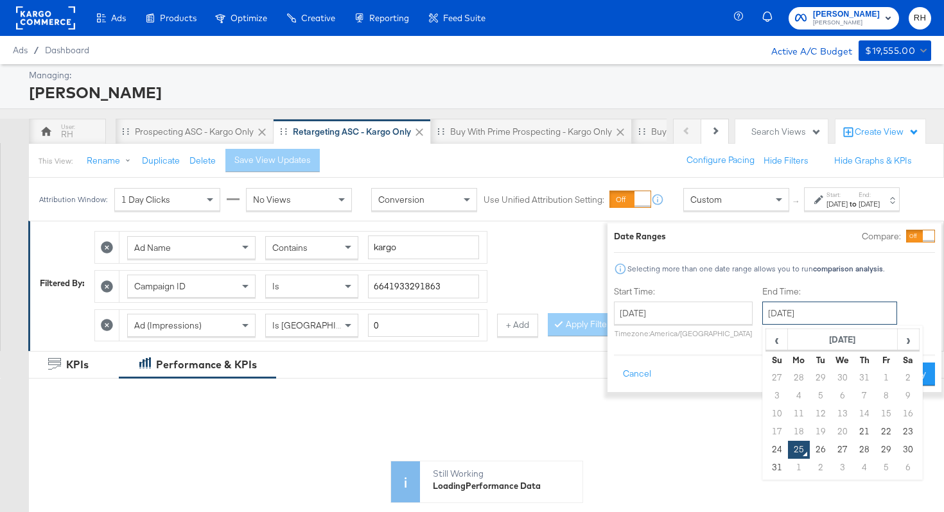
click at [777, 309] on input "August 25th 2025" at bounding box center [829, 313] width 135 height 23
click at [766, 449] on td "24" at bounding box center [777, 450] width 22 height 18
type input "August 24th 2025"
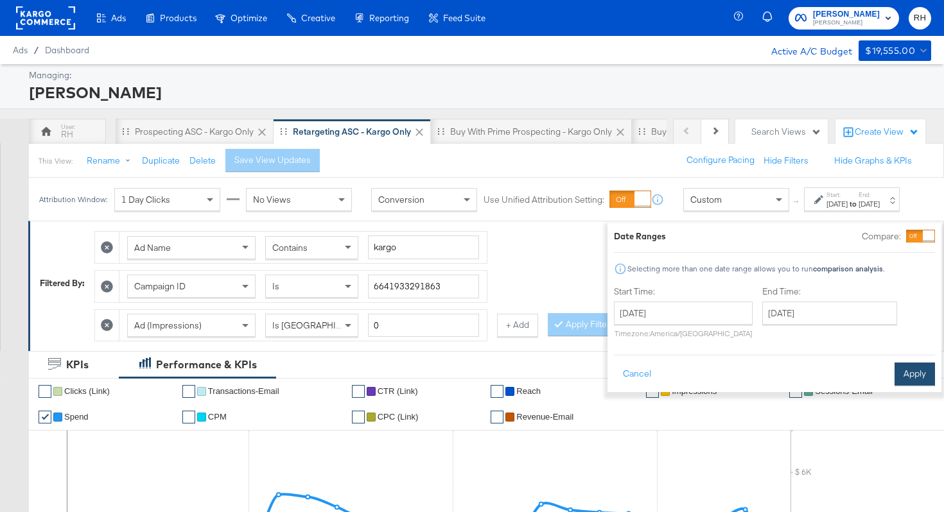
click at [894, 375] on button "Apply" at bounding box center [914, 374] width 40 height 23
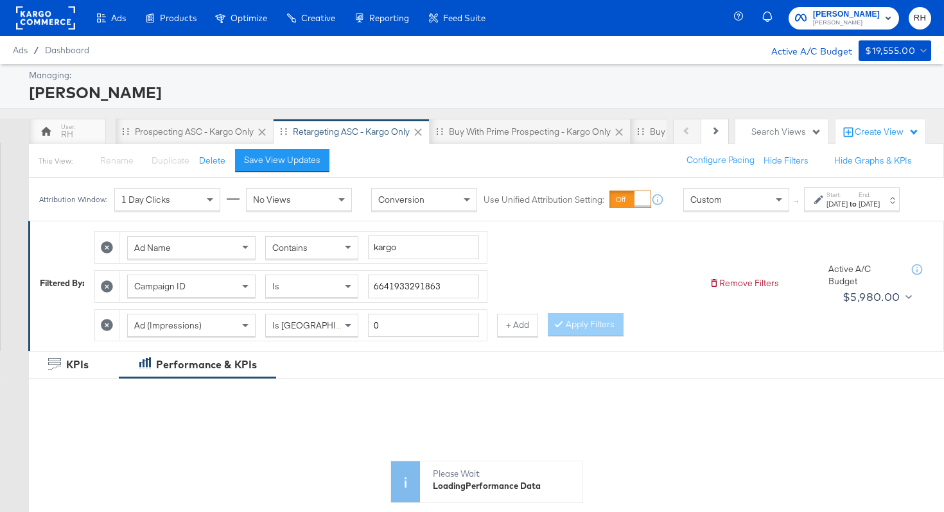
click at [337, 257] on div "Contains" at bounding box center [312, 248] width 92 height 22
click at [508, 337] on button "+ Add" at bounding box center [517, 325] width 41 height 23
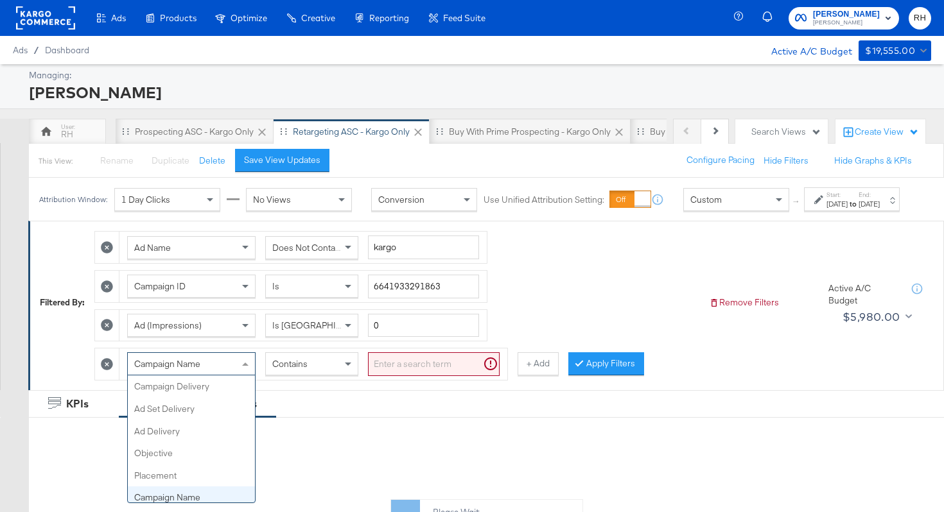
click at [236, 372] on div "Campaign Name" at bounding box center [191, 364] width 127 height 22
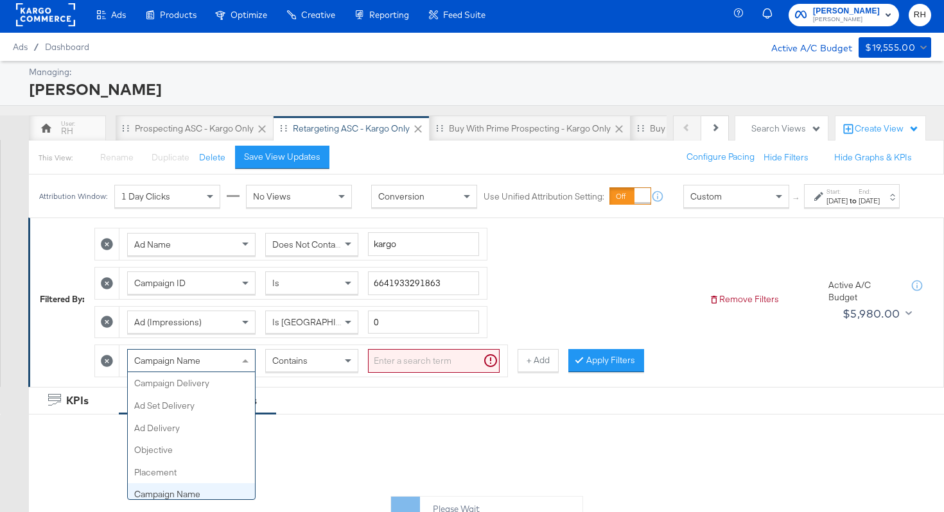
scroll to position [111, 0]
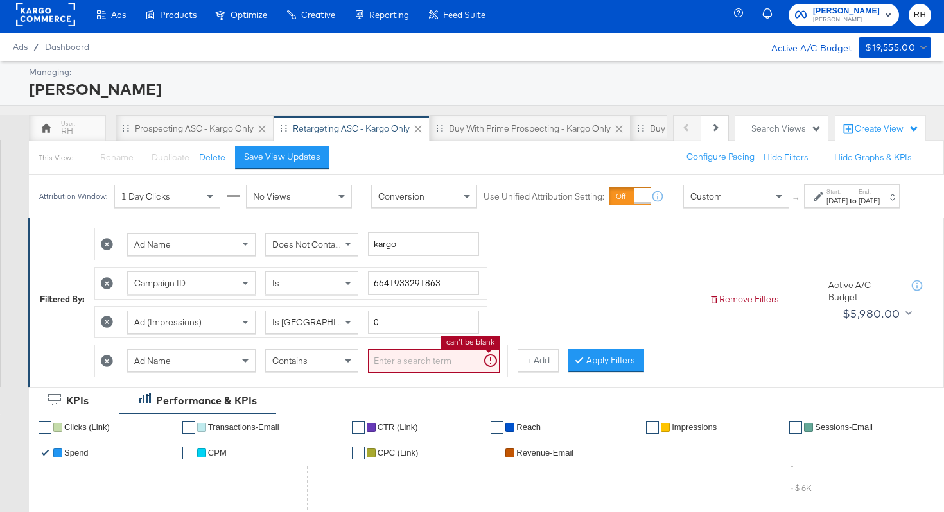
click at [381, 368] on input "search" at bounding box center [434, 361] width 132 height 24
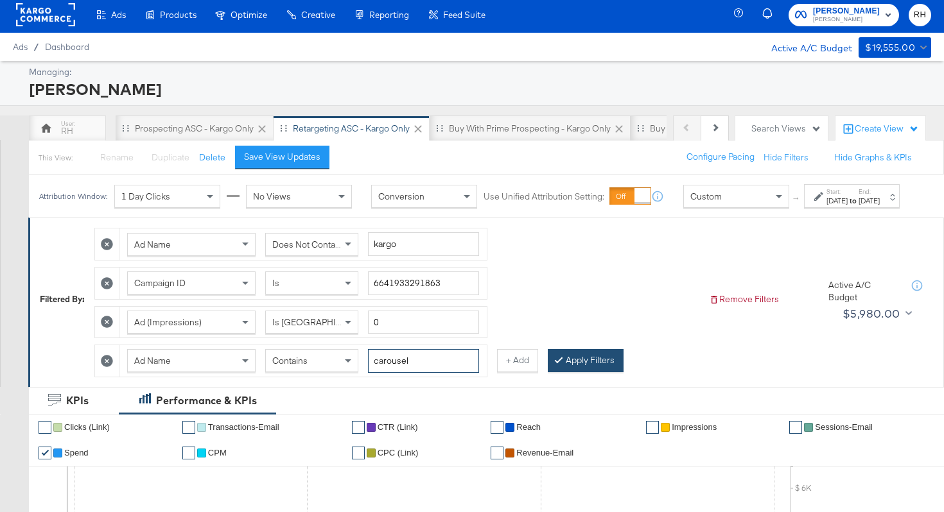
type input "carousel"
click at [559, 372] on button "Apply Filters" at bounding box center [586, 360] width 76 height 23
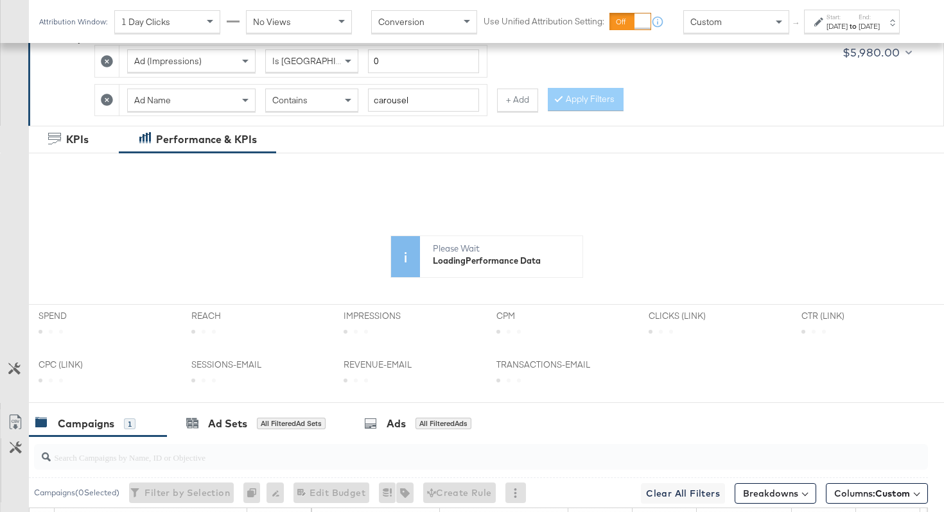
scroll to position [358, 0]
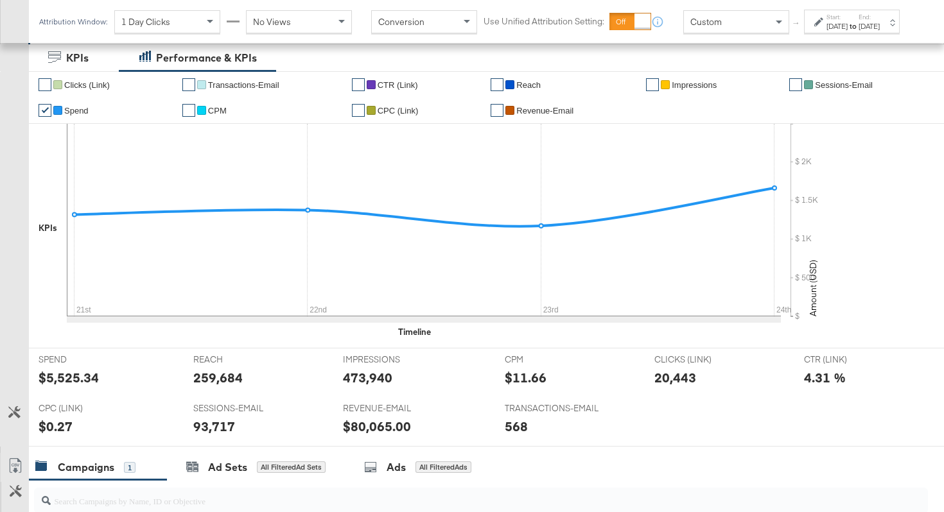
click at [771, 415] on div "SPEND SPEND $5,525.34 REACH REACH 259,684 IMPRESSIONS IMPRESSIONS 473,940 CPM C…" at bounding box center [486, 397] width 915 height 99
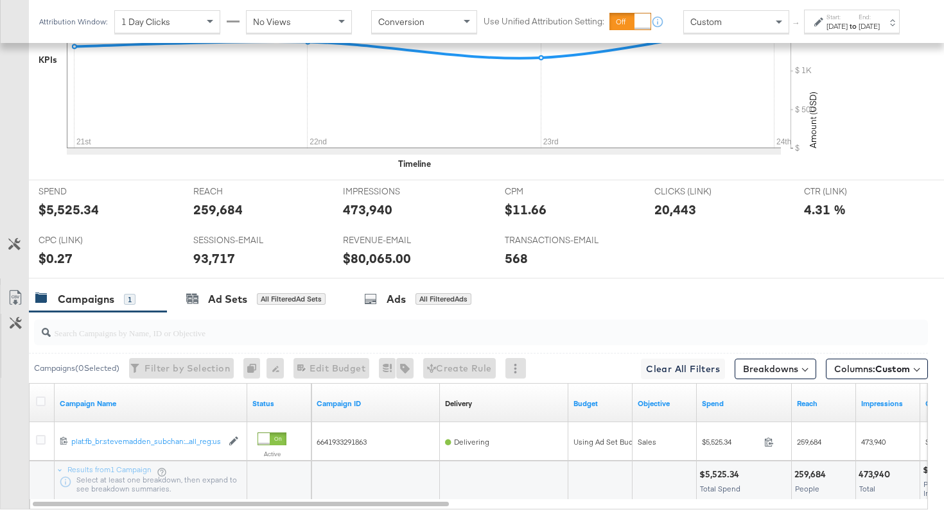
scroll to position [598, 0]
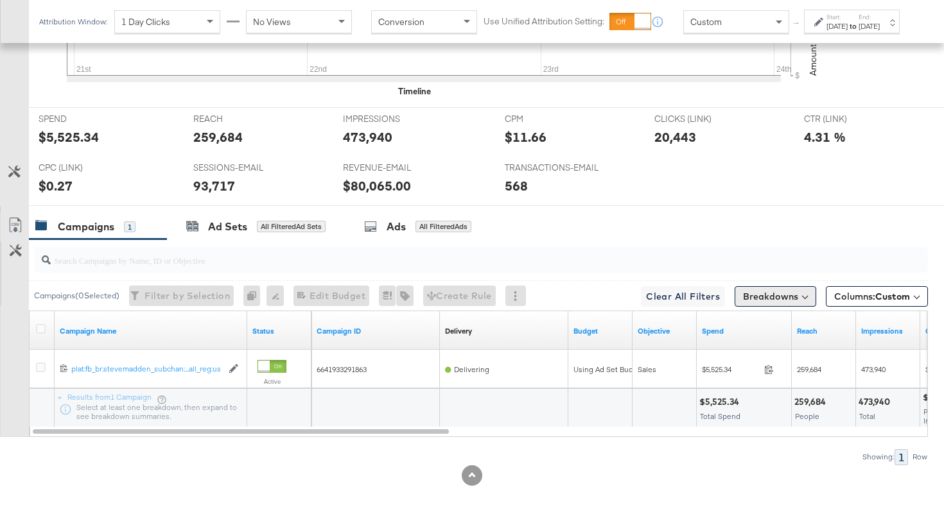
click at [763, 301] on button "Breakdowns" at bounding box center [775, 296] width 82 height 21
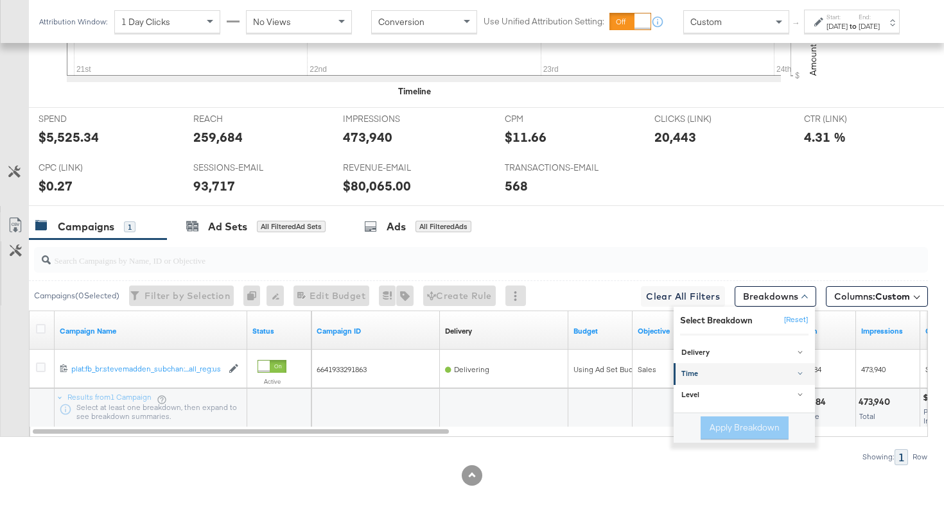
click at [716, 376] on div "Time" at bounding box center [745, 374] width 128 height 10
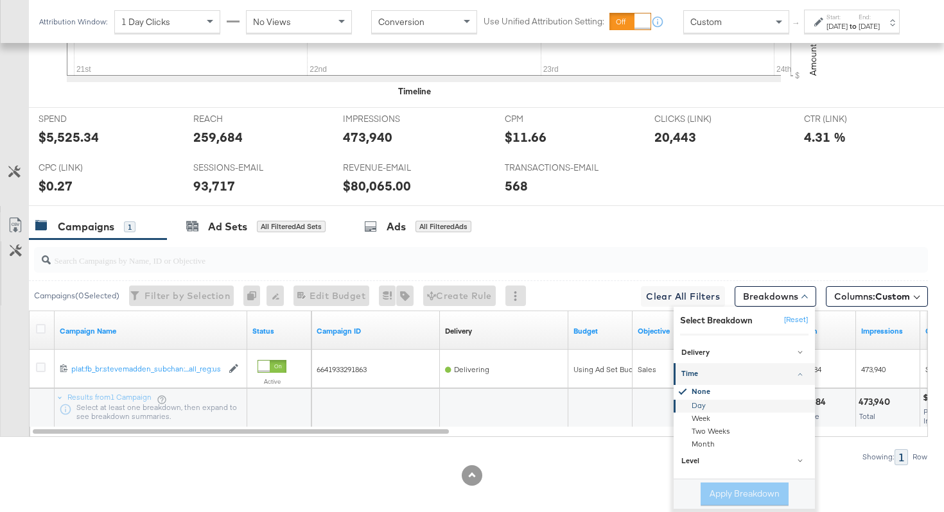
click at [699, 406] on div "Day" at bounding box center [744, 406] width 139 height 13
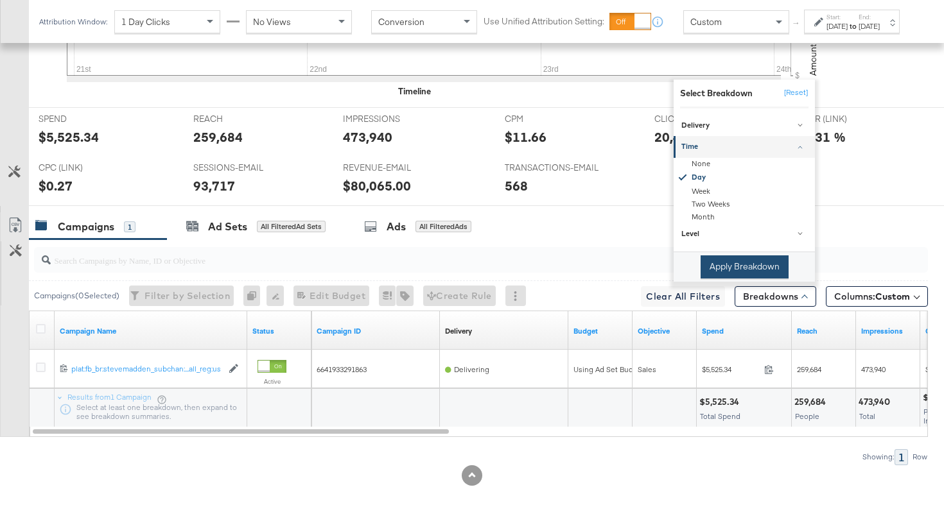
click at [741, 264] on button "Apply Breakdown" at bounding box center [744, 266] width 88 height 23
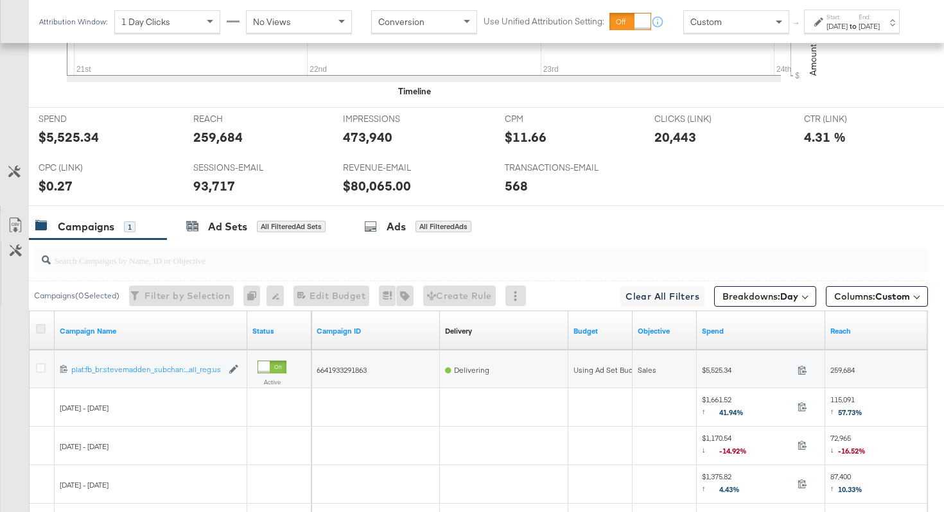
click at [42, 330] on icon at bounding box center [41, 329] width 10 height 10
click at [0, 0] on input "checkbox" at bounding box center [0, 0] width 0 height 0
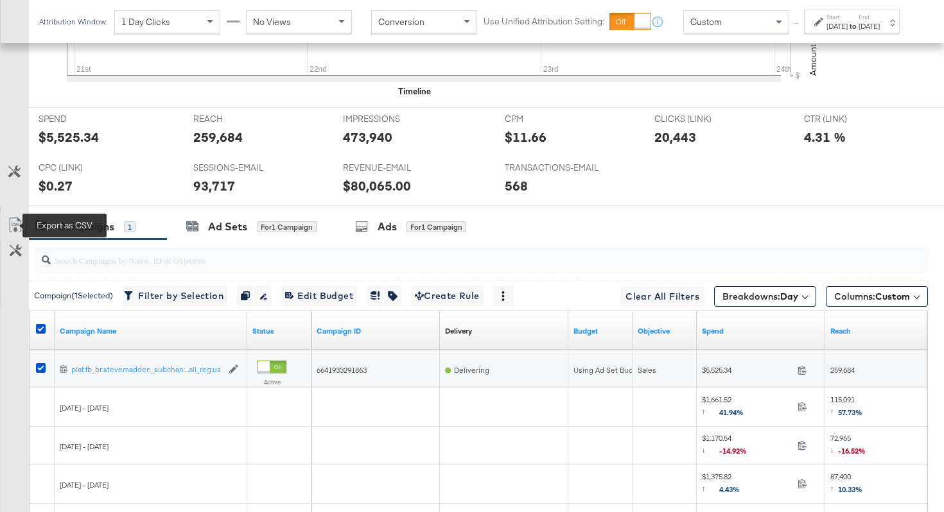
click at [16, 227] on icon at bounding box center [15, 225] width 15 height 15
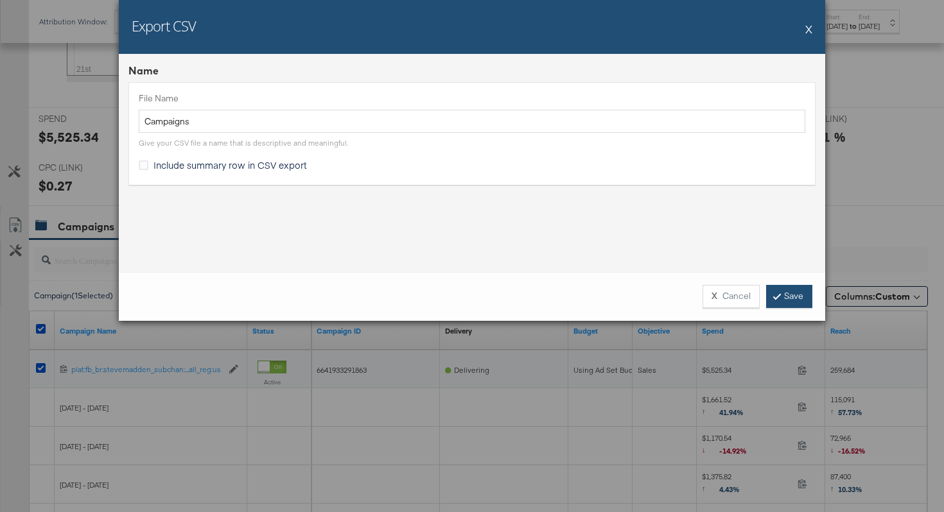
click at [777, 287] on link "Save" at bounding box center [789, 296] width 46 height 23
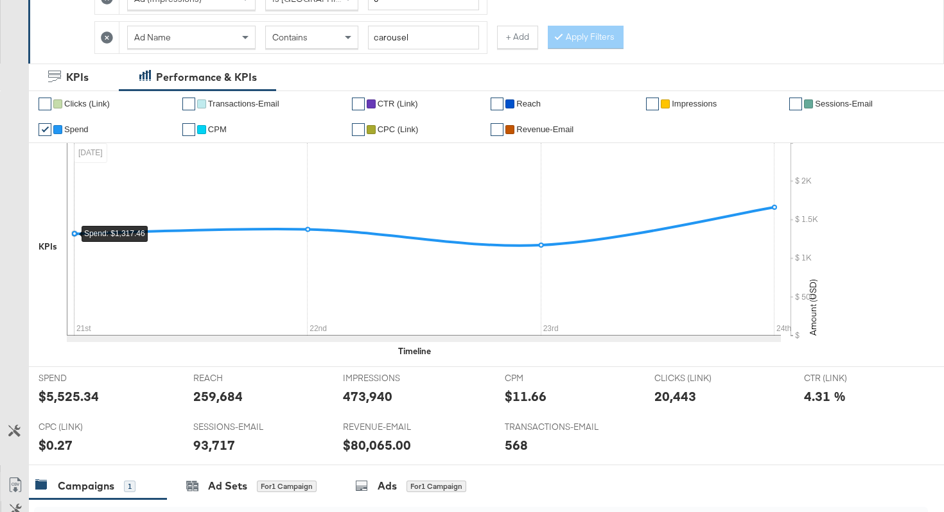
scroll to position [0, 0]
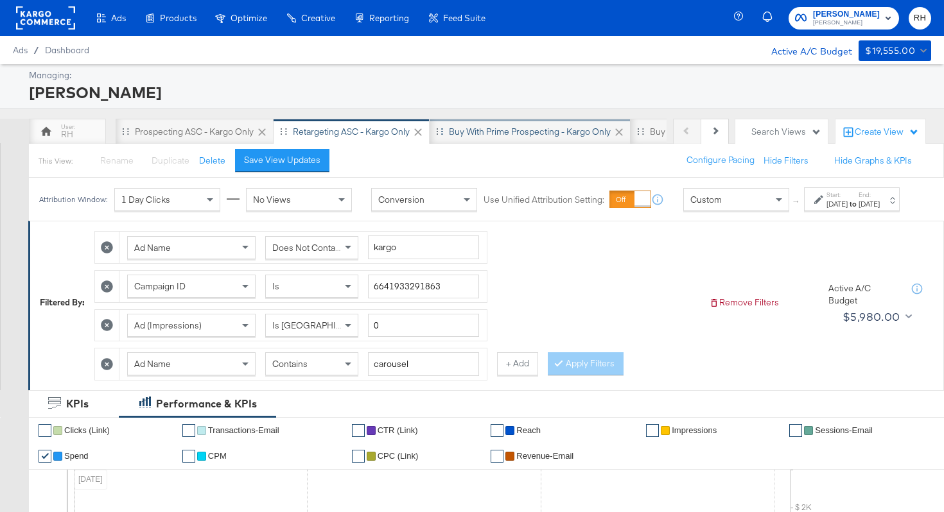
click at [499, 135] on div "Buy with Prime Prospecting - Kargo only" at bounding box center [530, 132] width 162 height 12
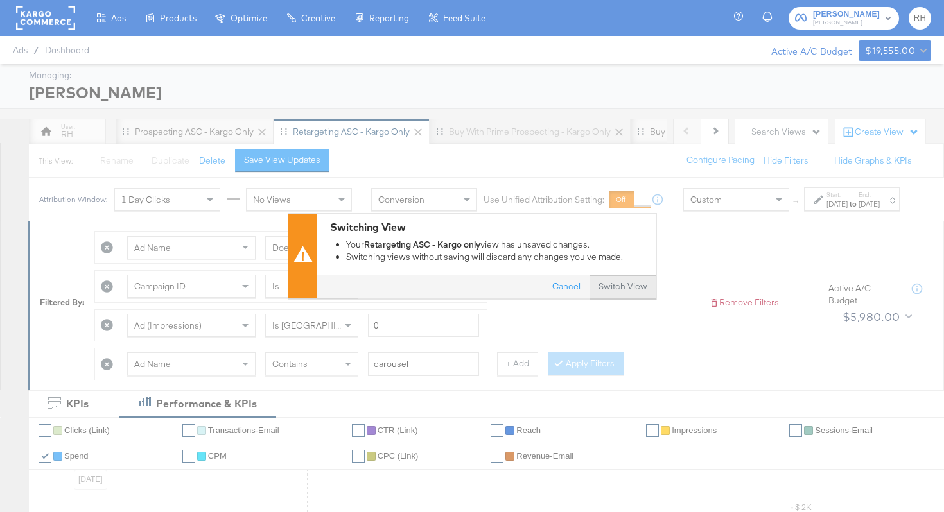
click at [628, 284] on button "Switch View" at bounding box center [622, 287] width 67 height 23
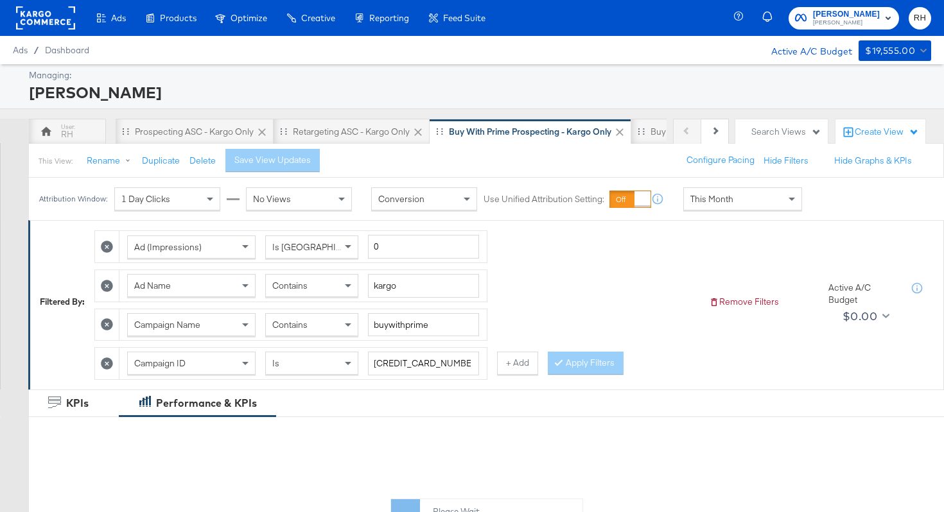
click at [715, 198] on span "This Month" at bounding box center [711, 199] width 43 height 12
click at [826, 209] on div "Aug 25th 2025" at bounding box center [836, 204] width 21 height 10
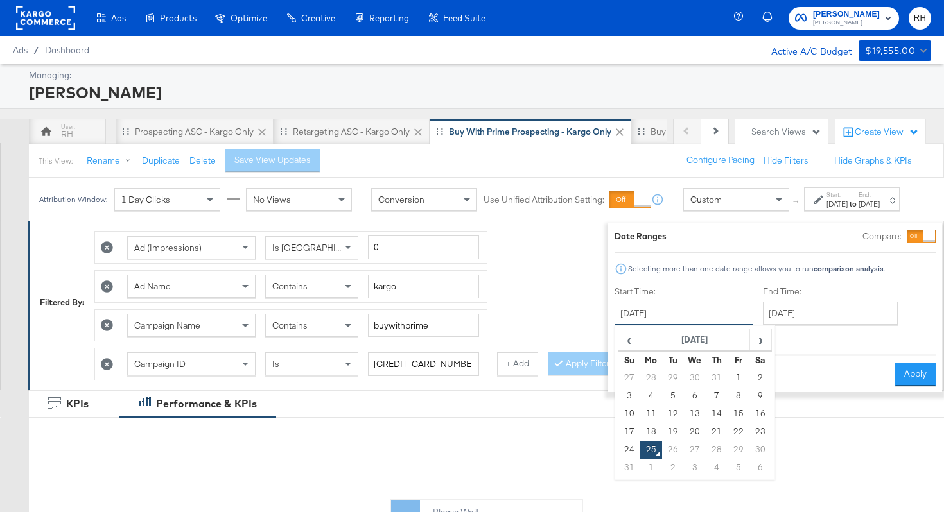
click at [678, 303] on input "August 25th 2025" at bounding box center [683, 313] width 139 height 23
click at [705, 430] on td "21" at bounding box center [716, 432] width 22 height 18
type input "August 21st 2025"
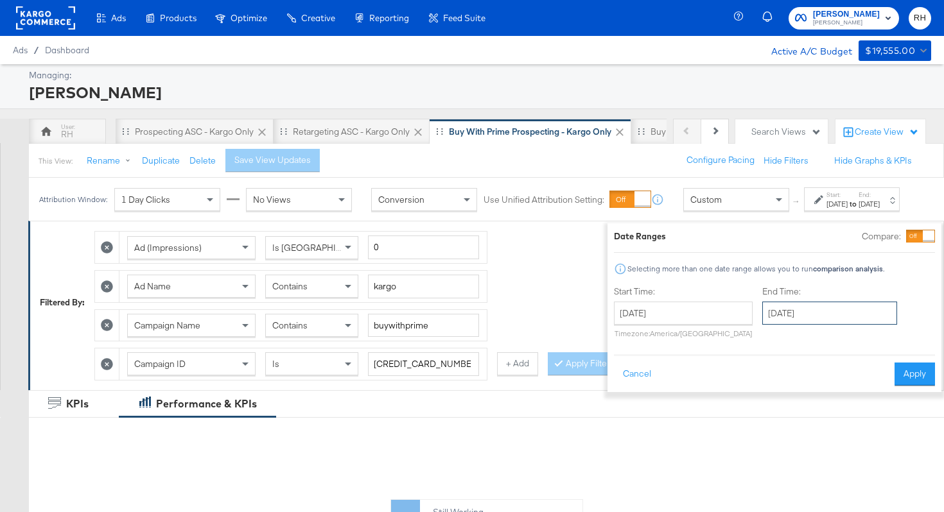
click at [777, 310] on input "August 25th 2025" at bounding box center [829, 313] width 135 height 23
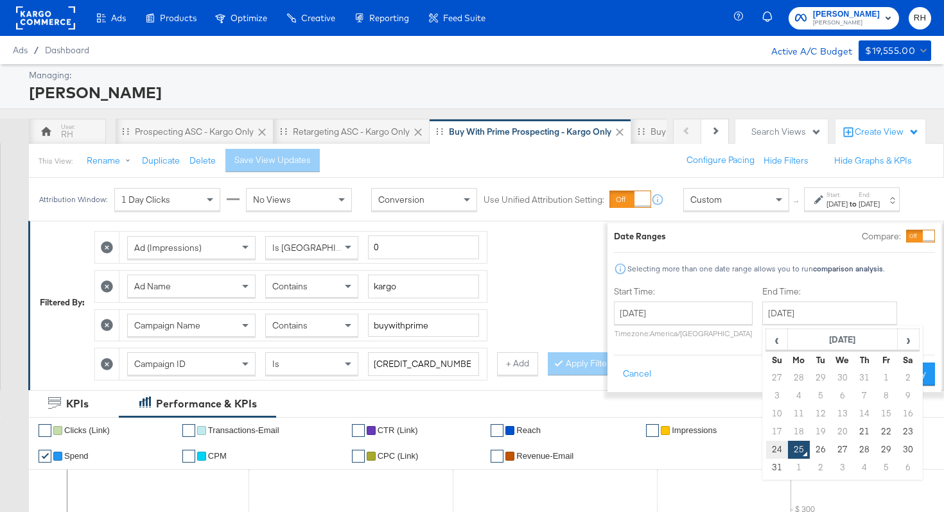
click at [766, 454] on td "24" at bounding box center [777, 450] width 22 height 18
type input "August 24th 2025"
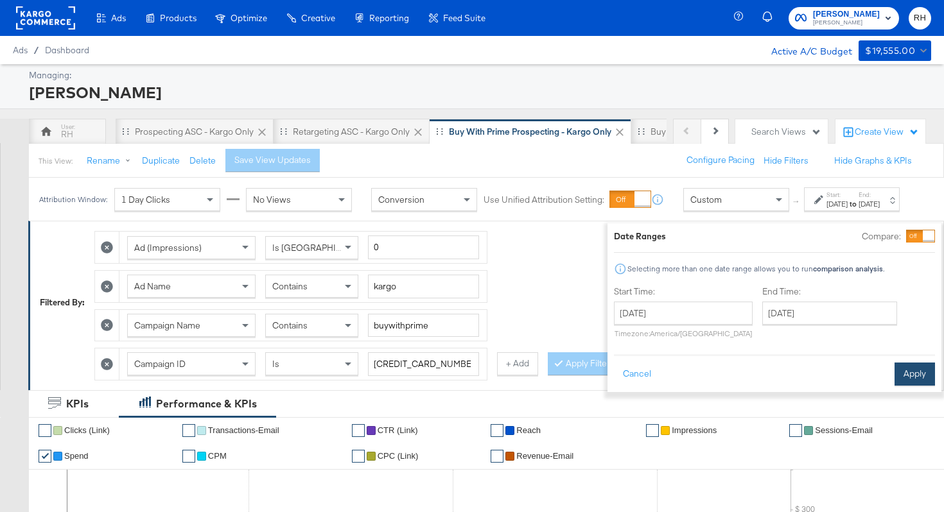
click at [900, 378] on button "Apply" at bounding box center [914, 374] width 40 height 23
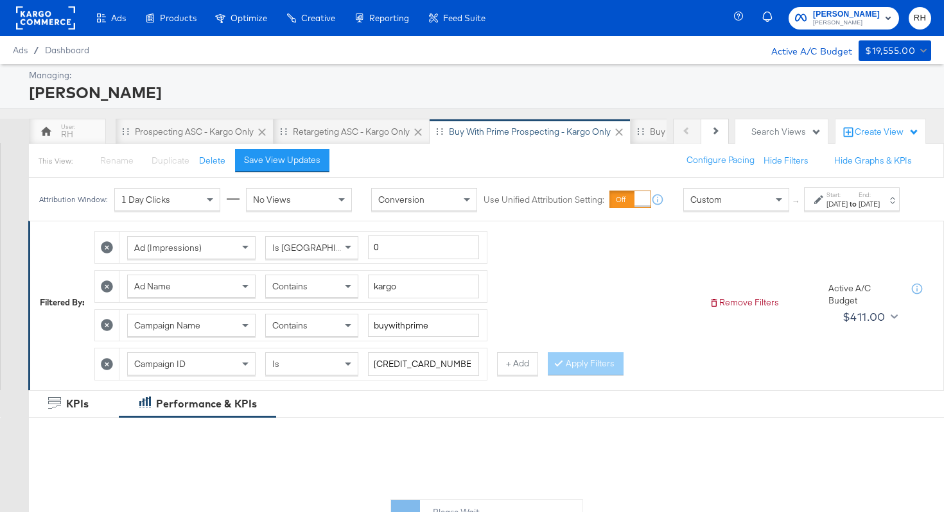
click at [298, 288] on div "Contains" at bounding box center [312, 286] width 92 height 22
click at [600, 375] on button "Apply Filters" at bounding box center [586, 363] width 76 height 23
click at [286, 292] on span "Does Not Contain" at bounding box center [307, 287] width 70 height 12
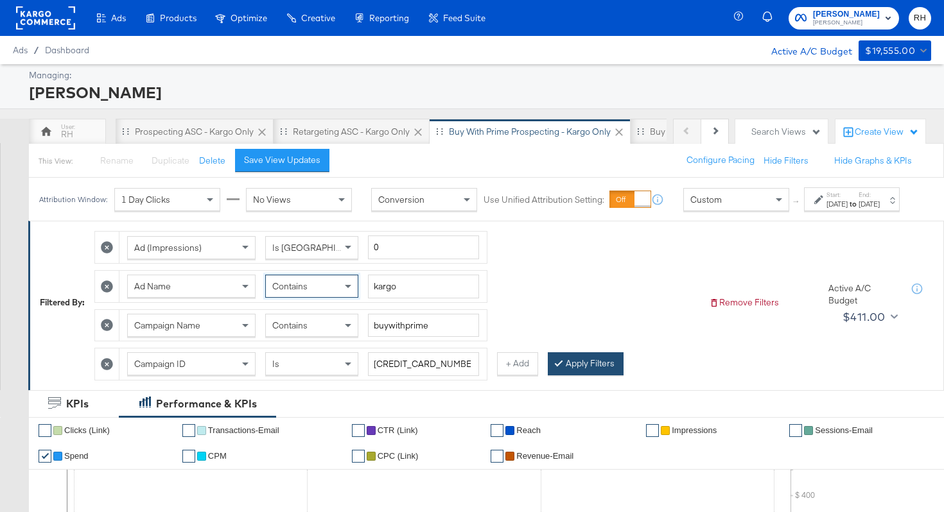
click at [600, 375] on button "Apply Filters" at bounding box center [586, 363] width 76 height 23
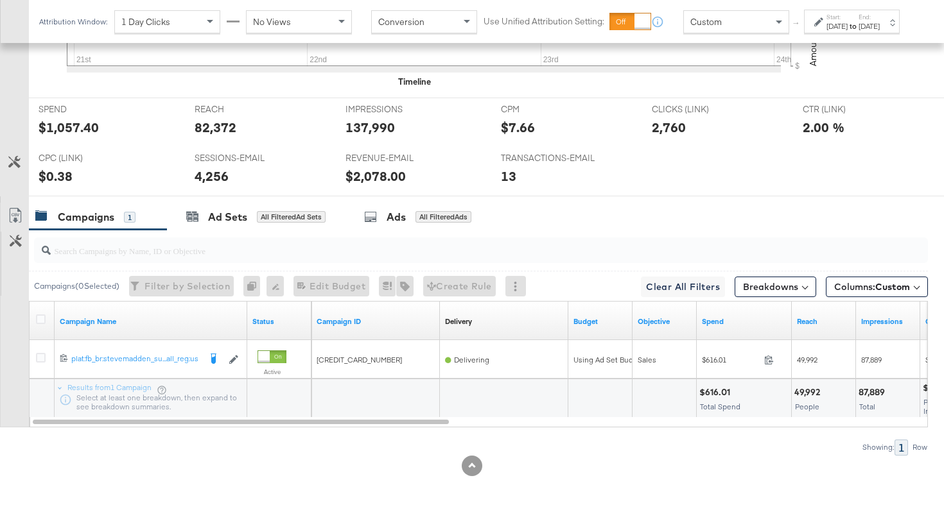
scroll to position [607, 0]
click at [774, 286] on button "Breakdowns" at bounding box center [775, 287] width 82 height 21
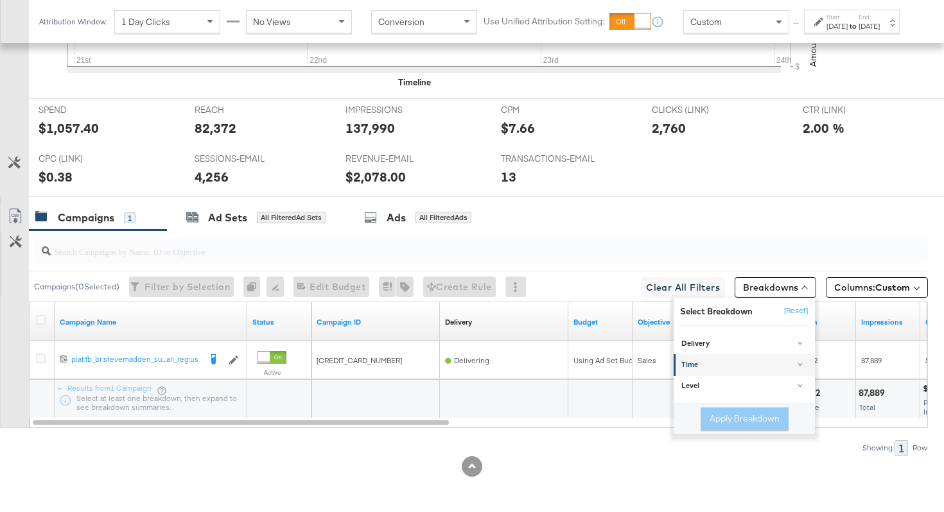
click at [733, 365] on div "Time" at bounding box center [745, 365] width 128 height 10
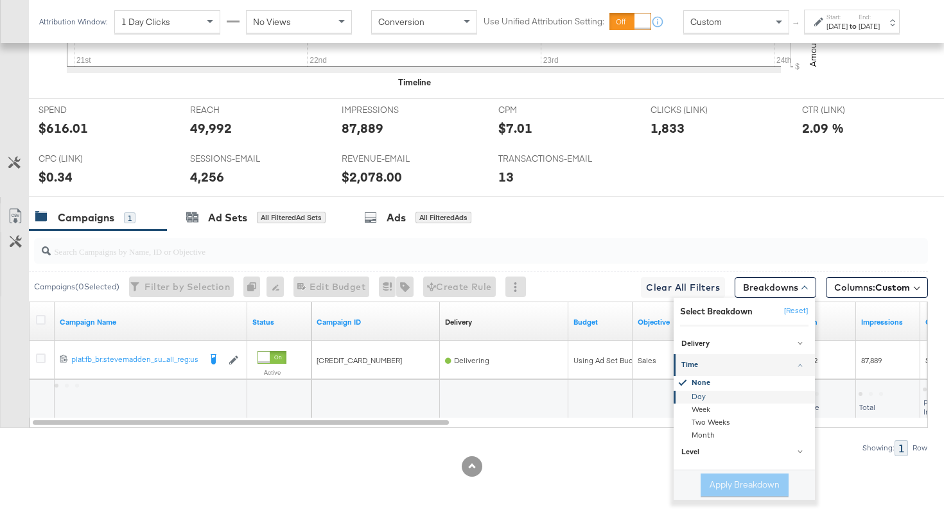
click at [704, 397] on div "Day" at bounding box center [744, 397] width 139 height 13
click at [714, 493] on button "Apply Breakdown" at bounding box center [744, 485] width 88 height 23
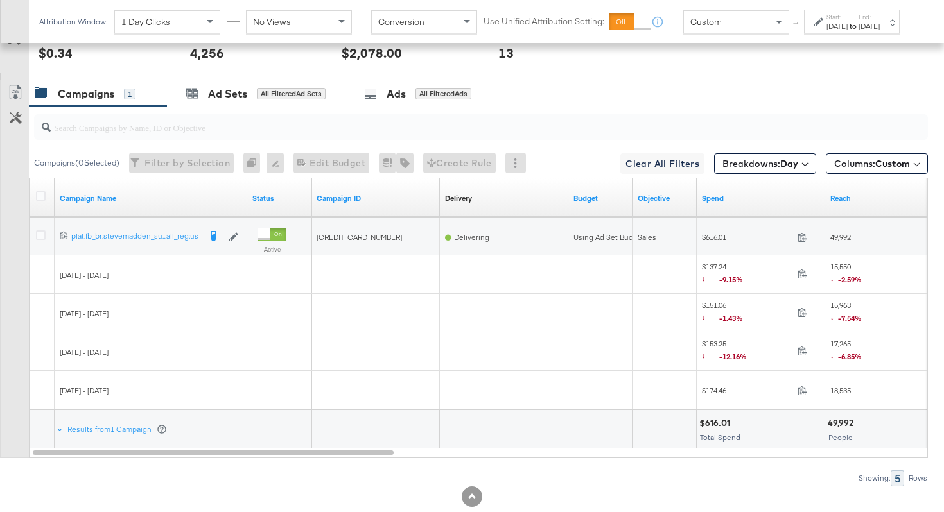
scroll to position [761, 0]
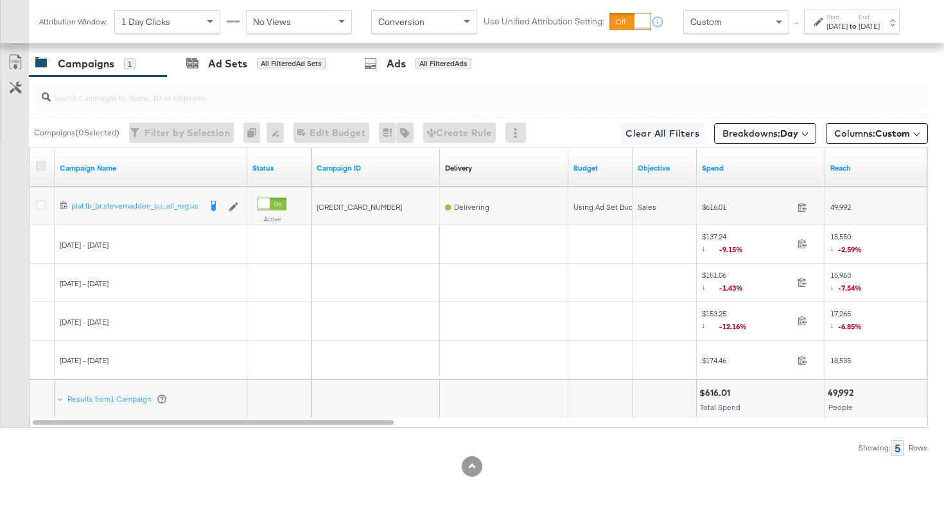
click at [40, 168] on icon at bounding box center [41, 166] width 10 height 10
click at [0, 0] on input "checkbox" at bounding box center [0, 0] width 0 height 0
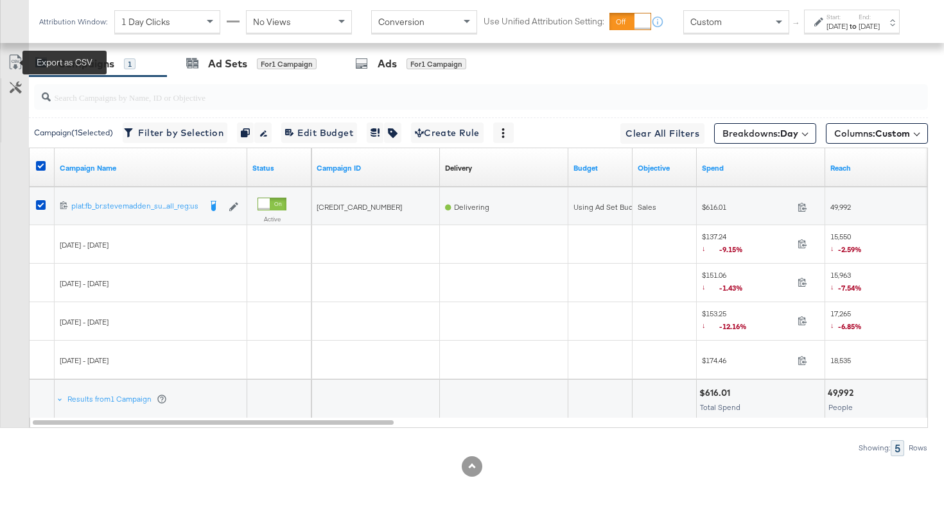
click at [13, 63] on icon at bounding box center [15, 62] width 15 height 15
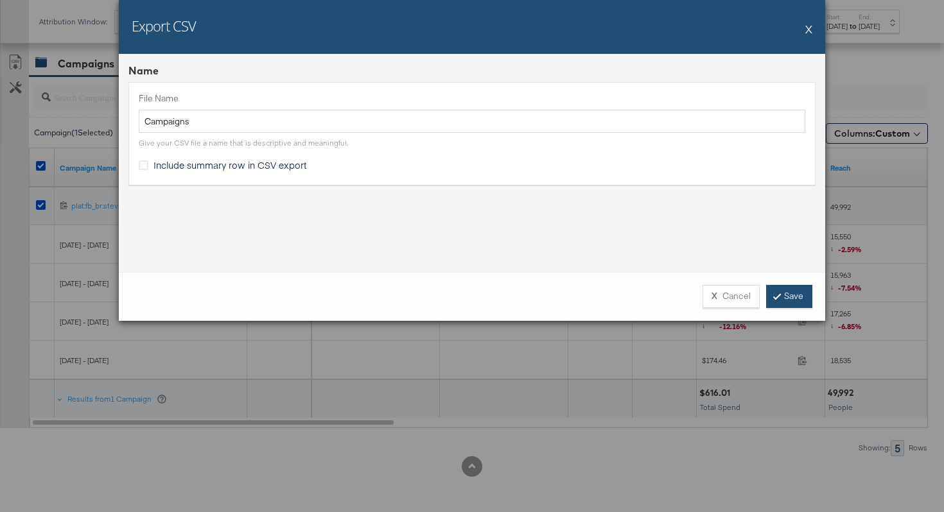
click at [782, 292] on link "Save" at bounding box center [789, 296] width 46 height 23
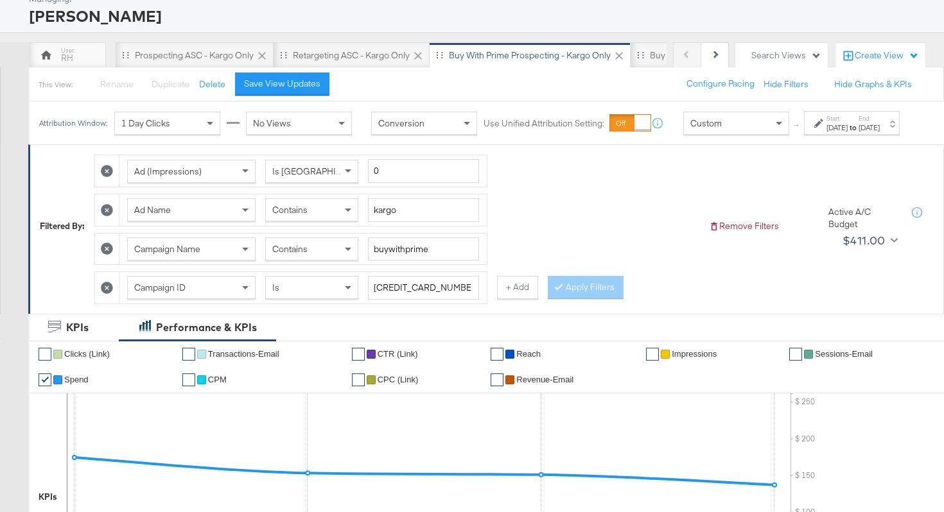
scroll to position [18, 0]
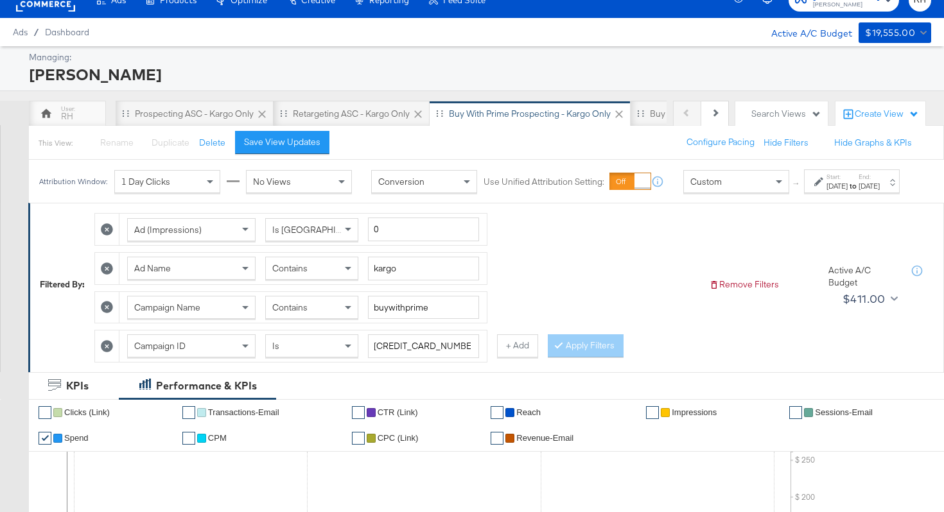
click at [309, 279] on div "Contains" at bounding box center [312, 268] width 92 height 22
click at [566, 358] on button "Apply Filters" at bounding box center [586, 345] width 76 height 23
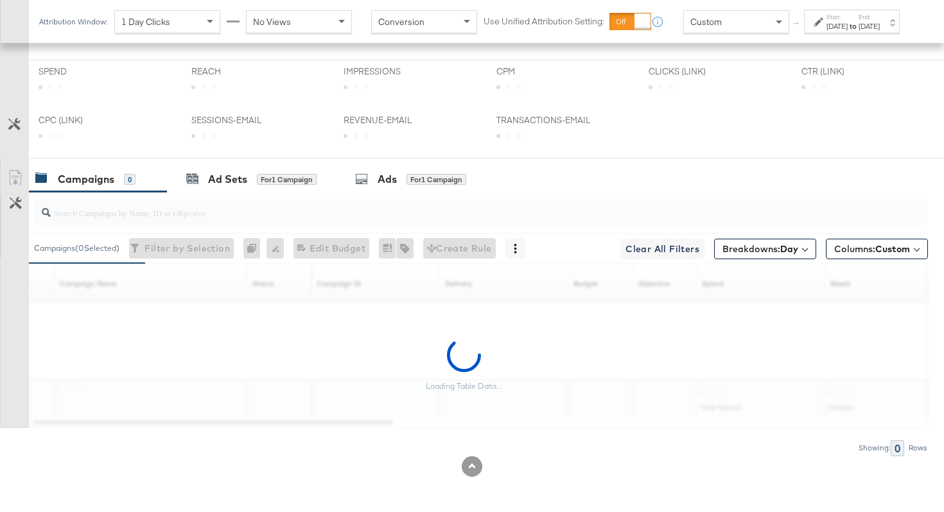
scroll to position [646, 0]
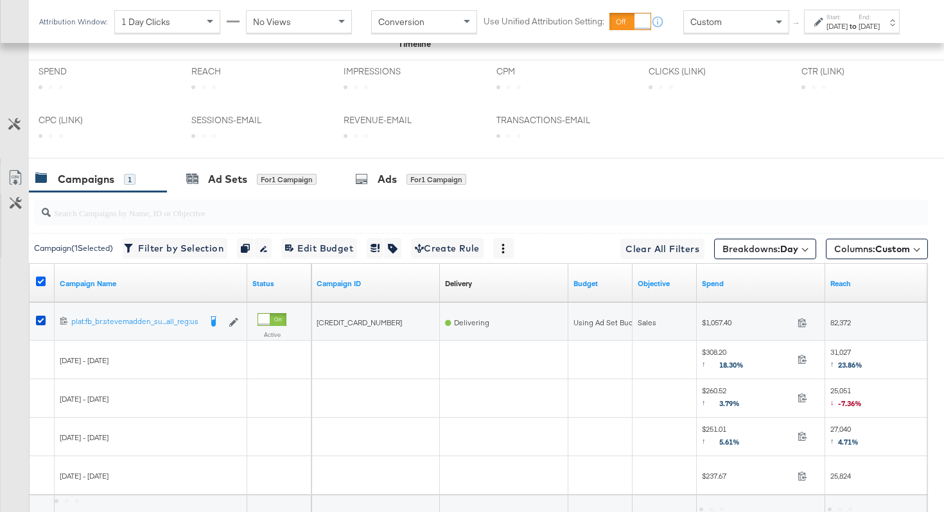
click at [42, 286] on icon at bounding box center [41, 282] width 10 height 10
click at [0, 0] on input "checkbox" at bounding box center [0, 0] width 0 height 0
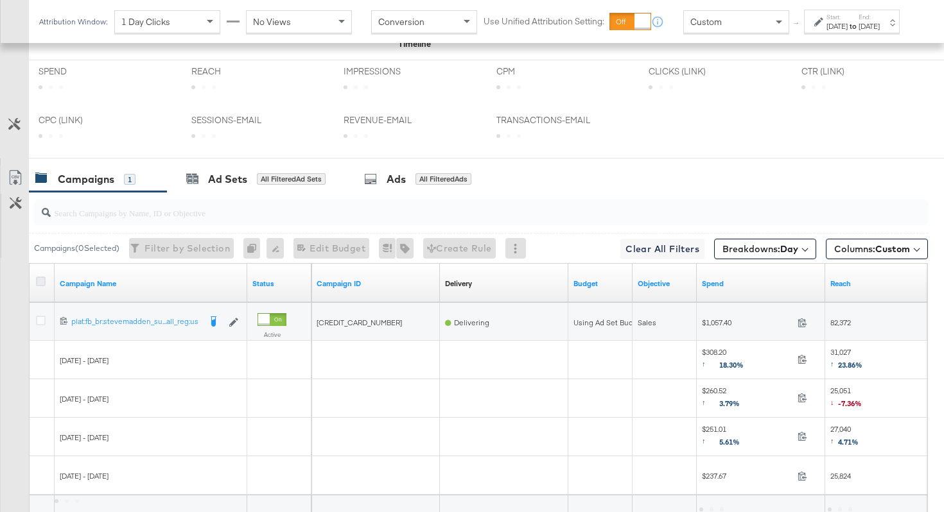
click at [42, 284] on icon at bounding box center [41, 282] width 10 height 10
click at [0, 0] on input "checkbox" at bounding box center [0, 0] width 0 height 0
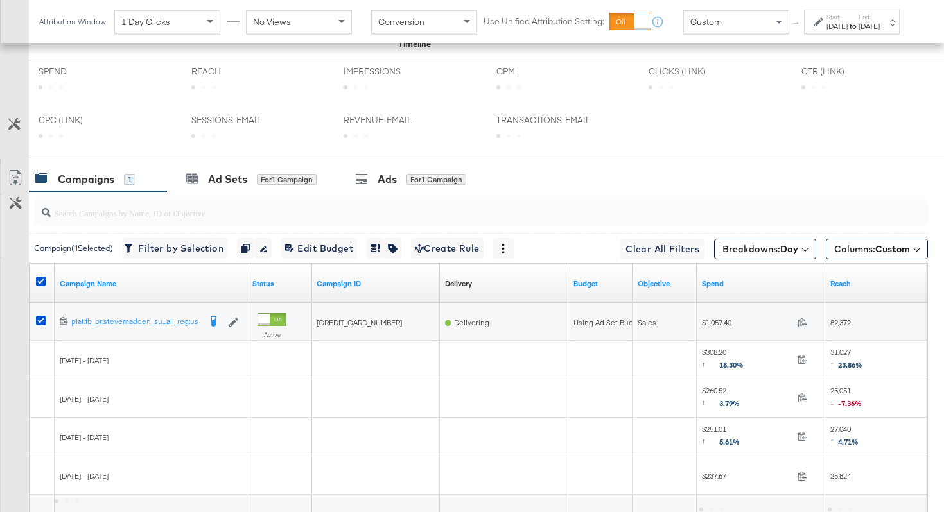
click at [13, 169] on link "Export as CSV" at bounding box center [15, 179] width 29 height 29
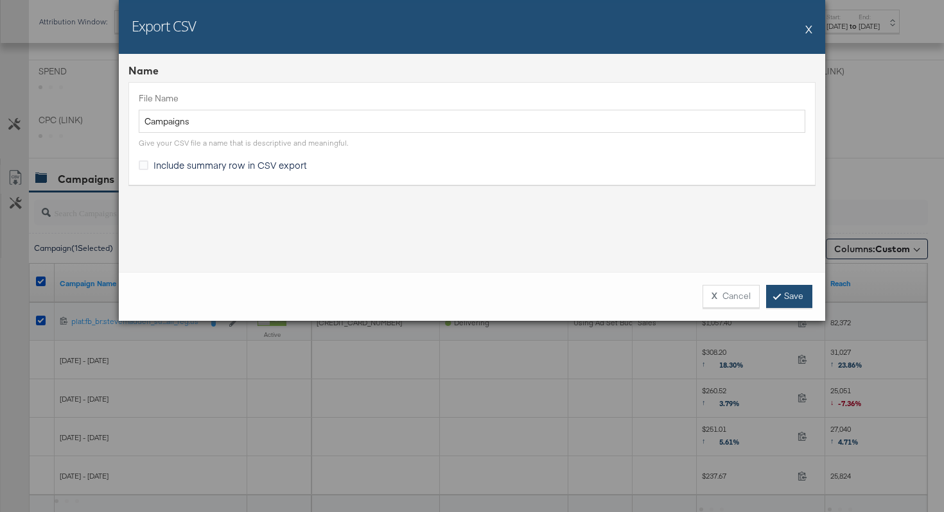
click at [777, 300] on link "Save" at bounding box center [789, 296] width 46 height 23
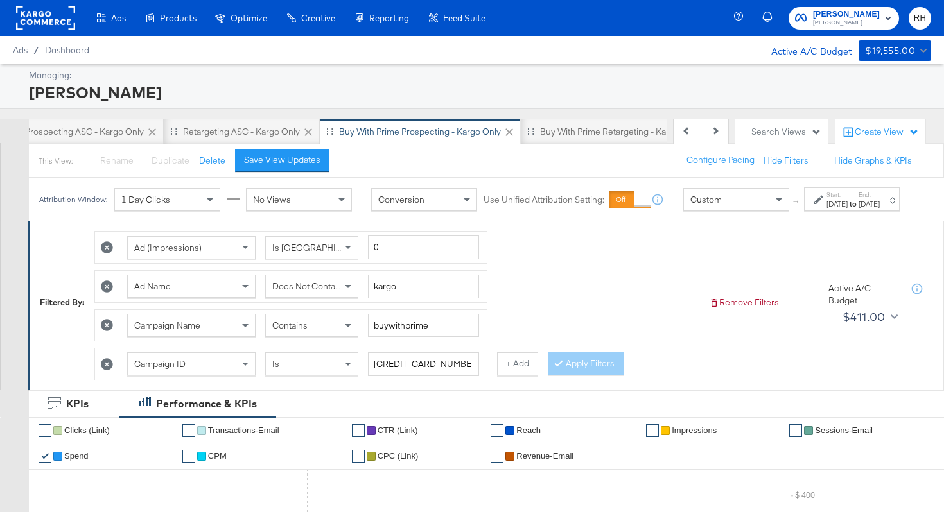
scroll to position [0, 127]
click at [556, 138] on div "Buy with Prime Retargeting - Kargo only" at bounding box center [602, 132] width 199 height 26
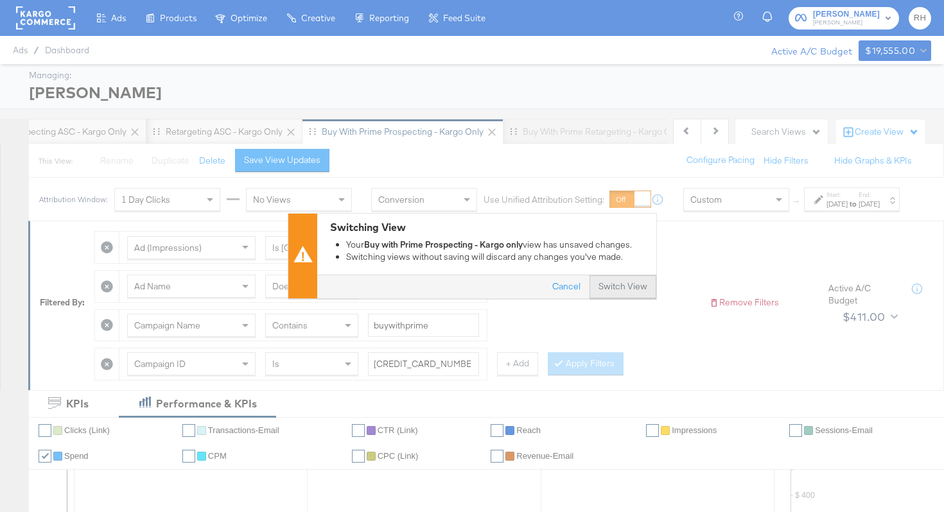
click at [641, 286] on button "Switch View" at bounding box center [622, 287] width 67 height 23
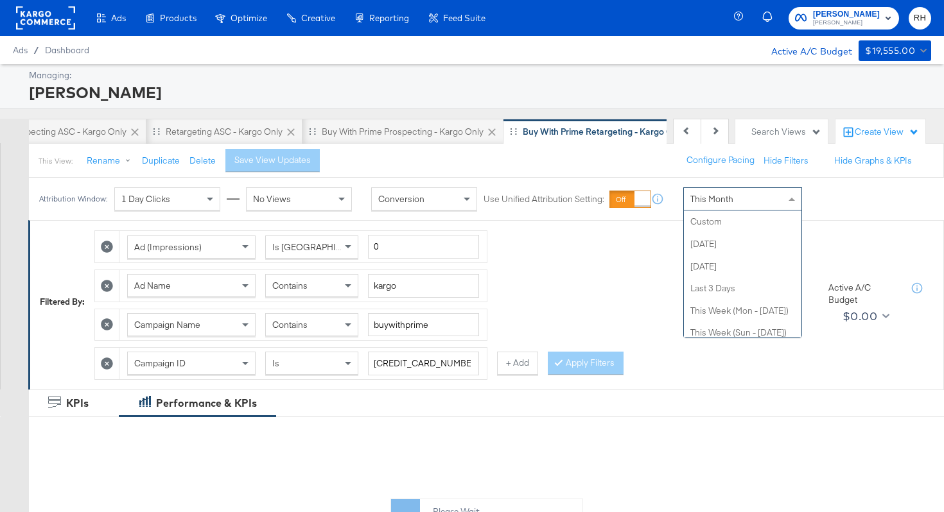
click at [710, 205] on div "This Month" at bounding box center [742, 199] width 117 height 22
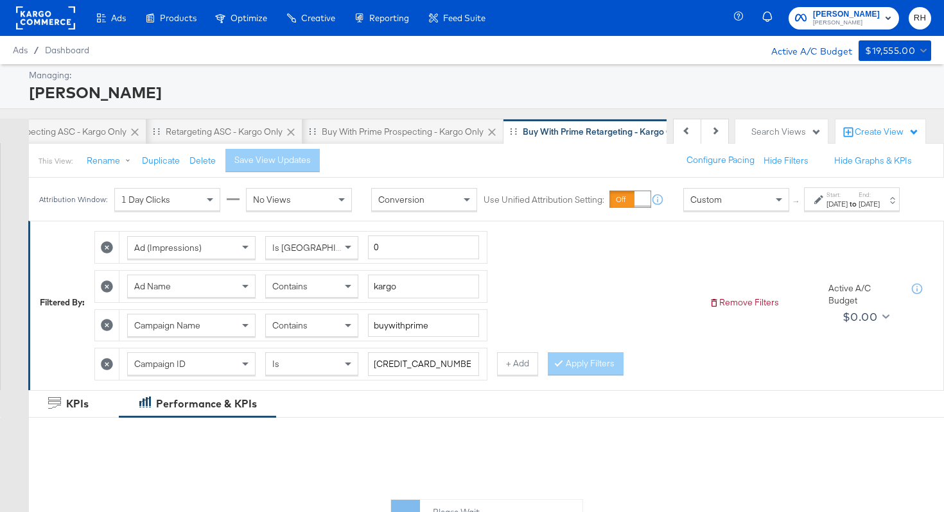
click at [826, 209] on div "Aug 25th 2025" at bounding box center [836, 204] width 21 height 10
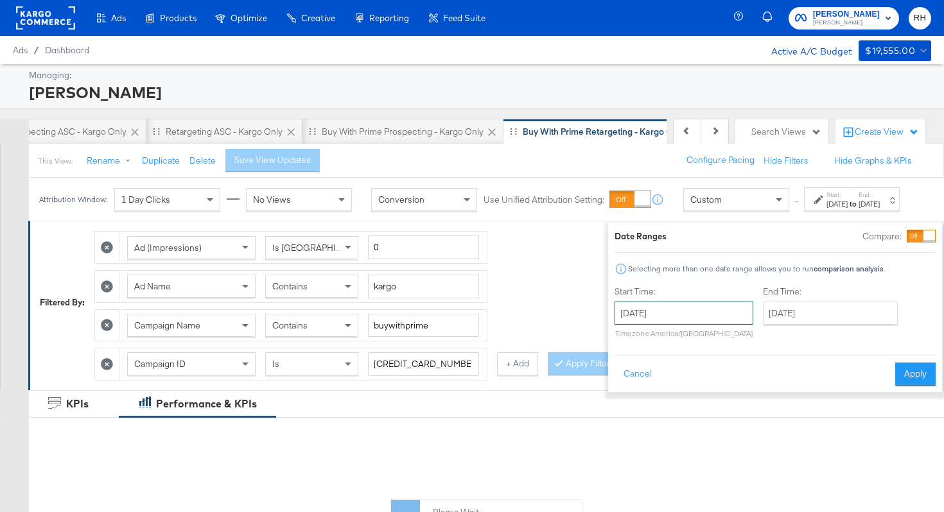
click at [684, 312] on input "August 25th 2025" at bounding box center [683, 313] width 139 height 23
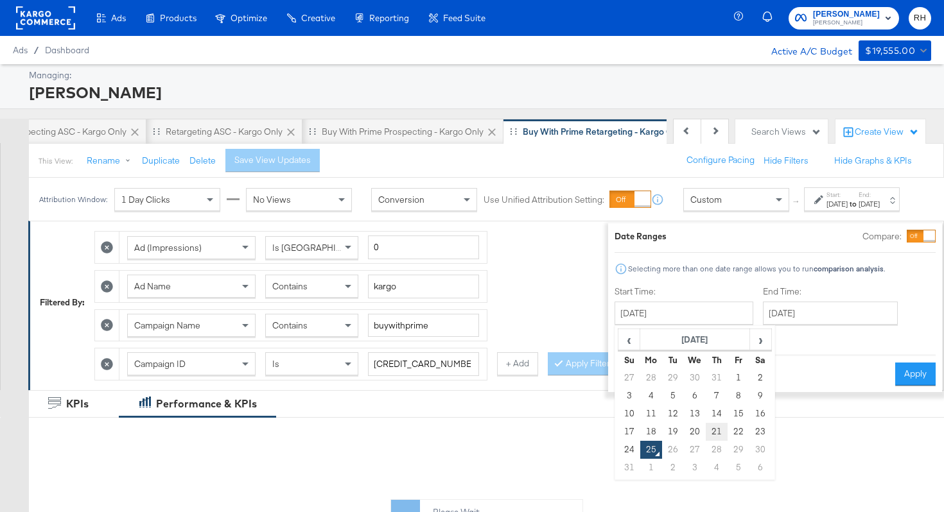
click at [705, 431] on td "21" at bounding box center [716, 432] width 22 height 18
type input "August 21st 2025"
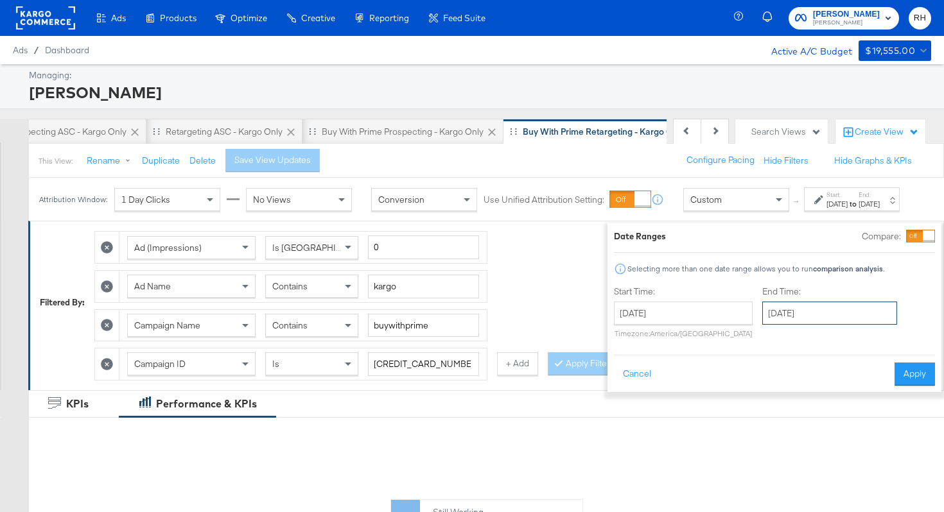
click at [762, 311] on input "August 25th 2025" at bounding box center [829, 313] width 135 height 23
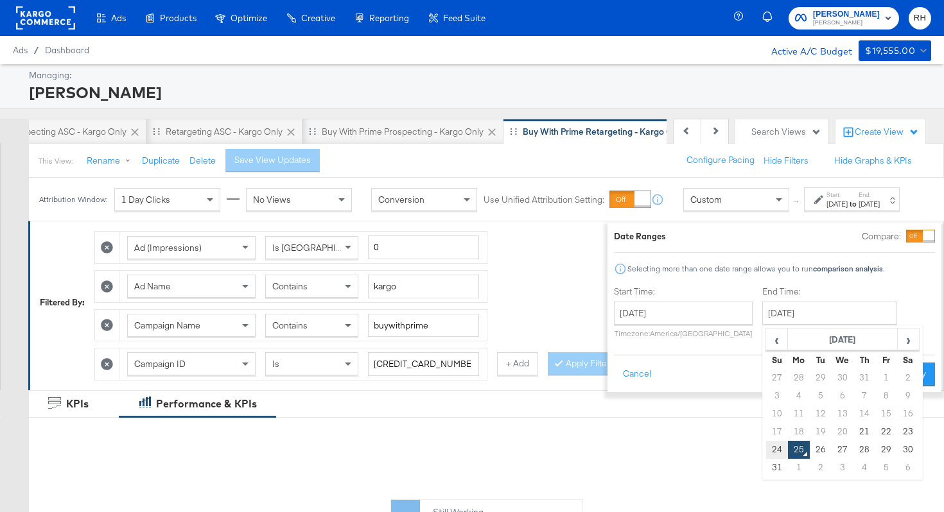
click at [766, 452] on td "24" at bounding box center [777, 450] width 22 height 18
type input "August 24th 2025"
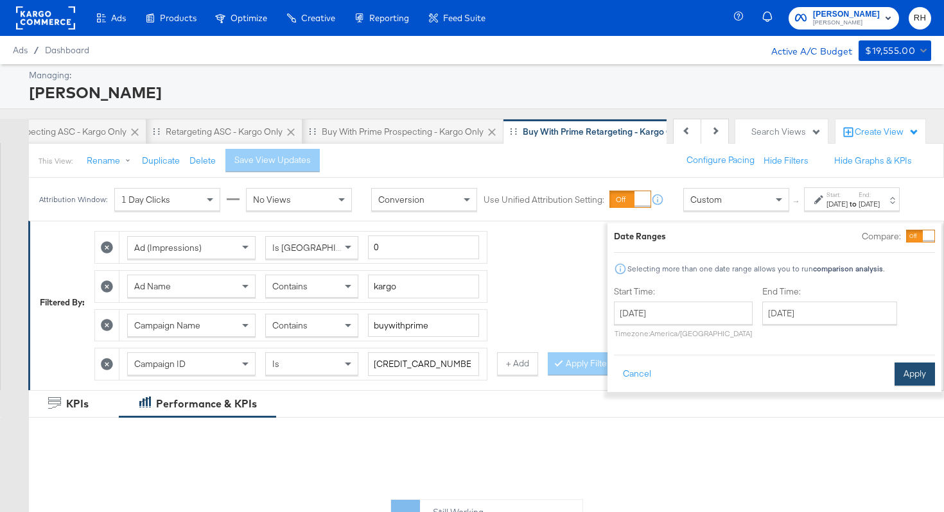
click at [894, 375] on button "Apply" at bounding box center [914, 374] width 40 height 23
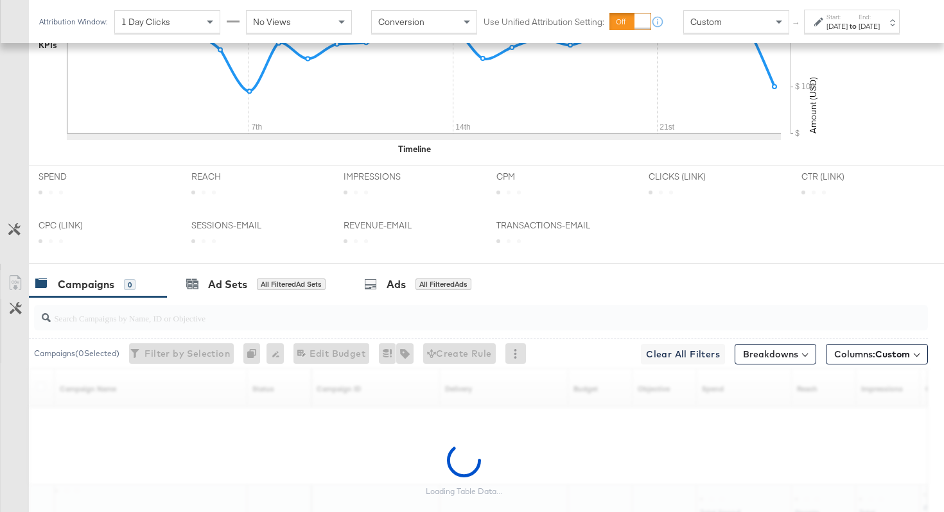
scroll to position [646, 0]
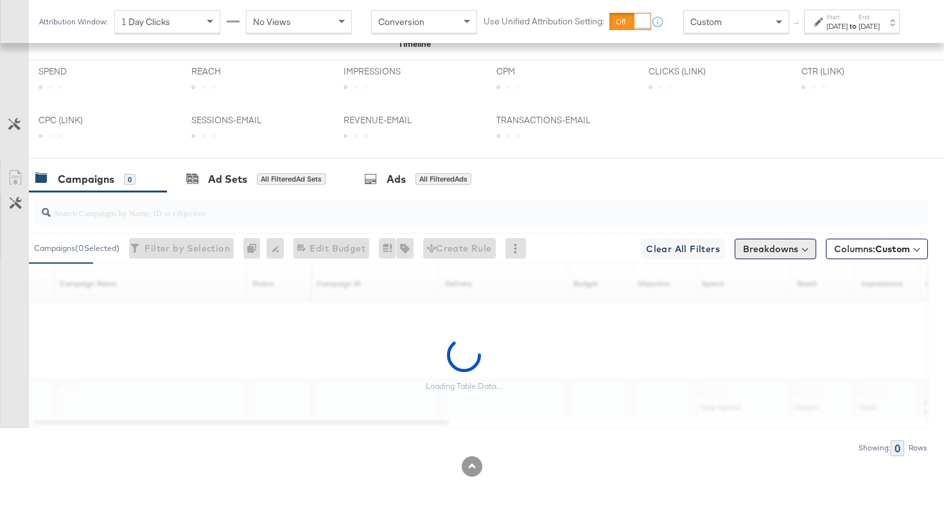
click at [773, 254] on button "Breakdowns" at bounding box center [775, 249] width 82 height 21
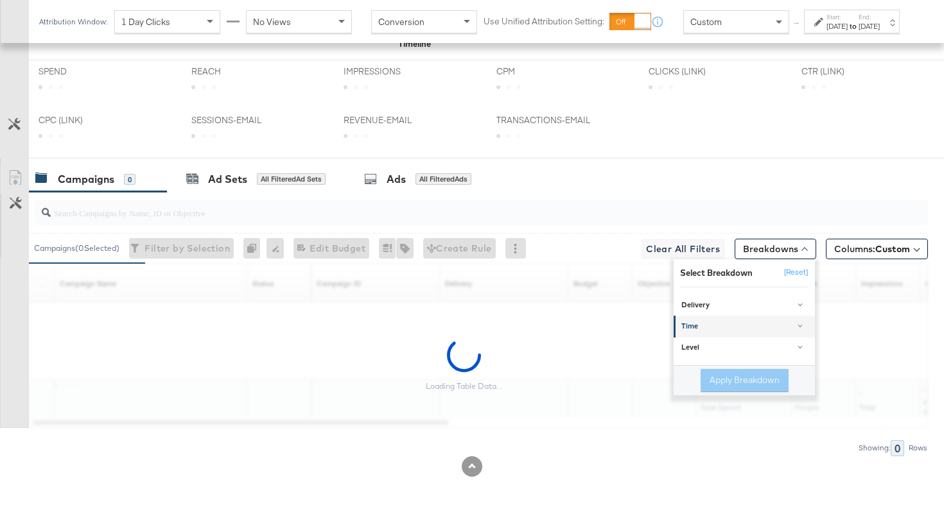
click at [709, 325] on div "Time" at bounding box center [745, 327] width 128 height 10
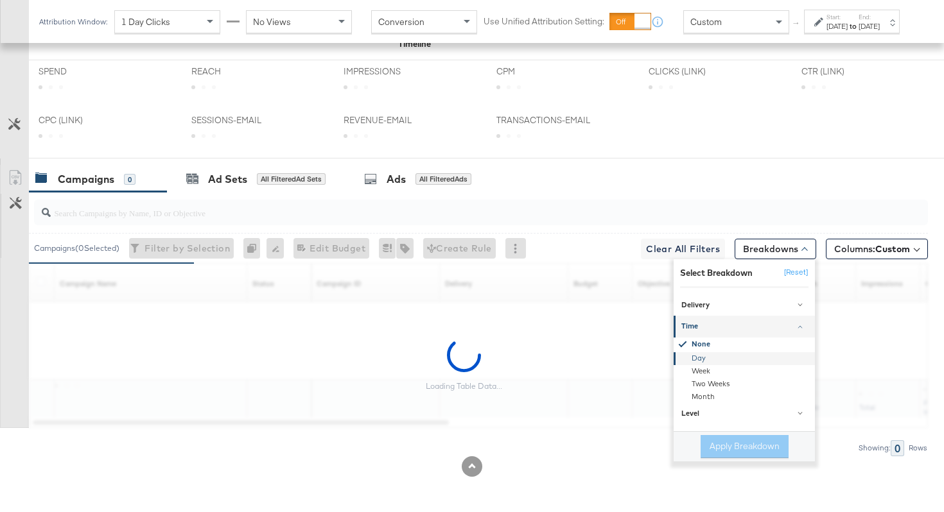
click at [700, 361] on div "Day" at bounding box center [744, 358] width 139 height 13
click at [715, 445] on button "Apply Breakdown" at bounding box center [744, 446] width 88 height 23
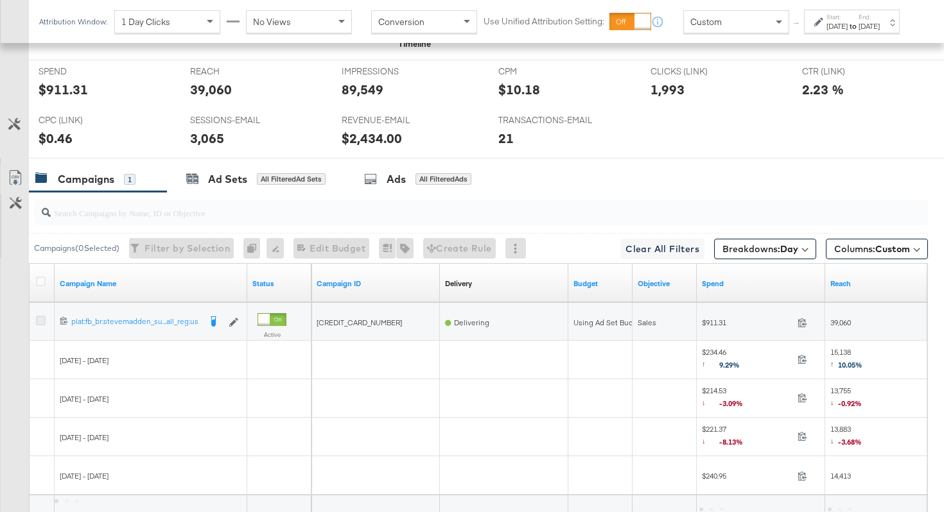
click at [40, 322] on icon at bounding box center [41, 321] width 10 height 10
click at [0, 0] on input "checkbox" at bounding box center [0, 0] width 0 height 0
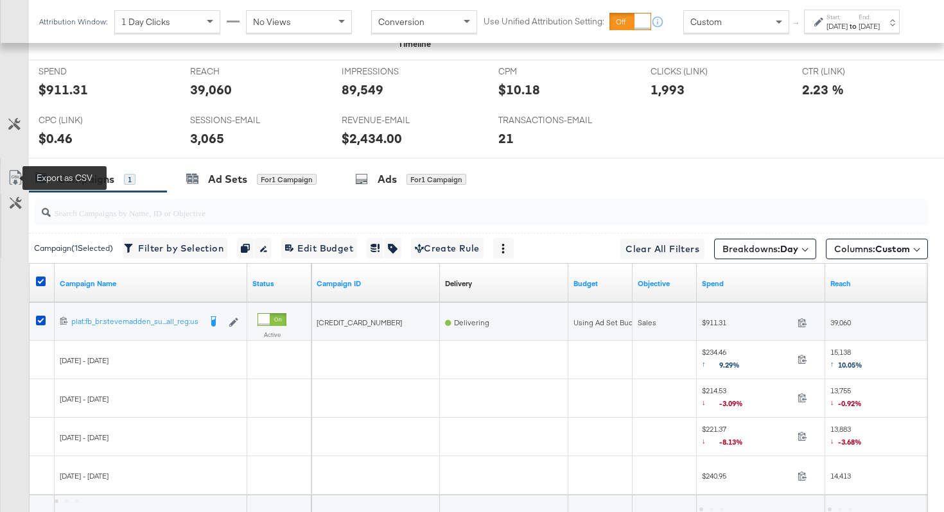
click at [17, 176] on icon at bounding box center [15, 177] width 15 height 15
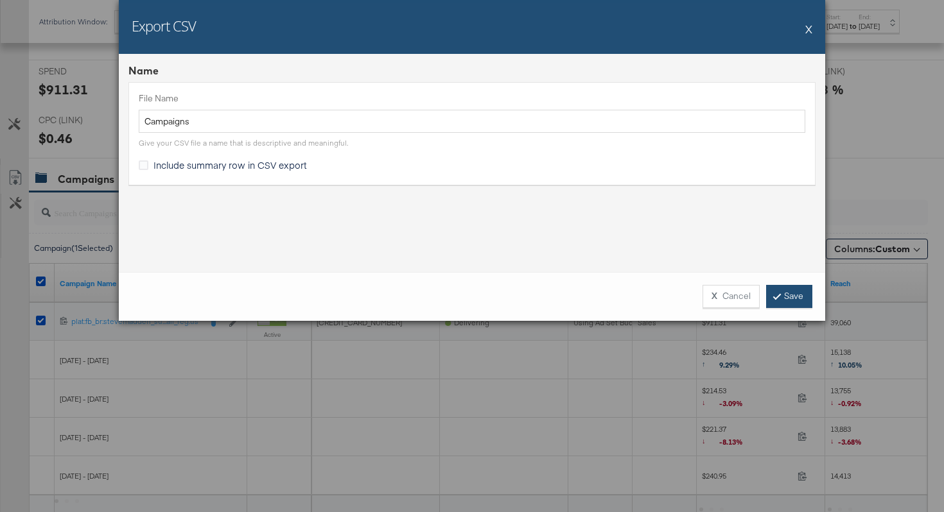
click at [782, 295] on link "Save" at bounding box center [789, 296] width 46 height 23
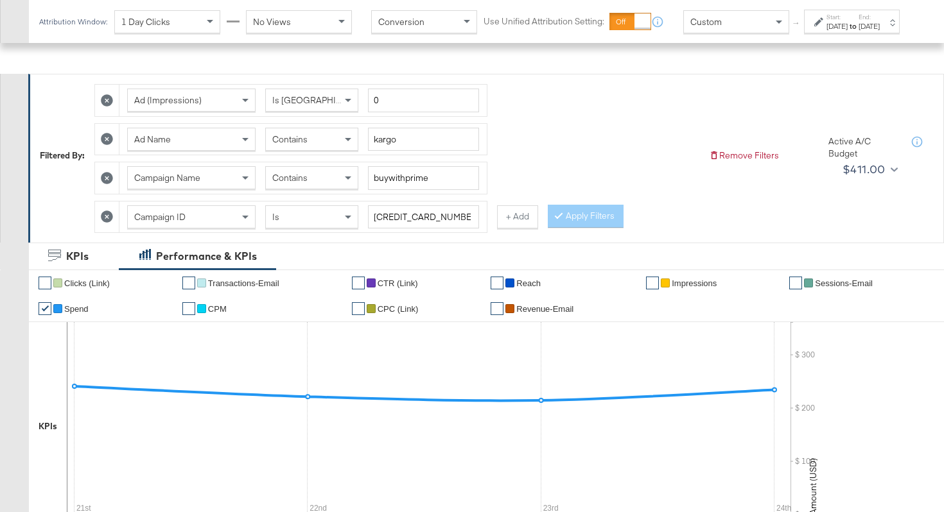
scroll to position [0, 0]
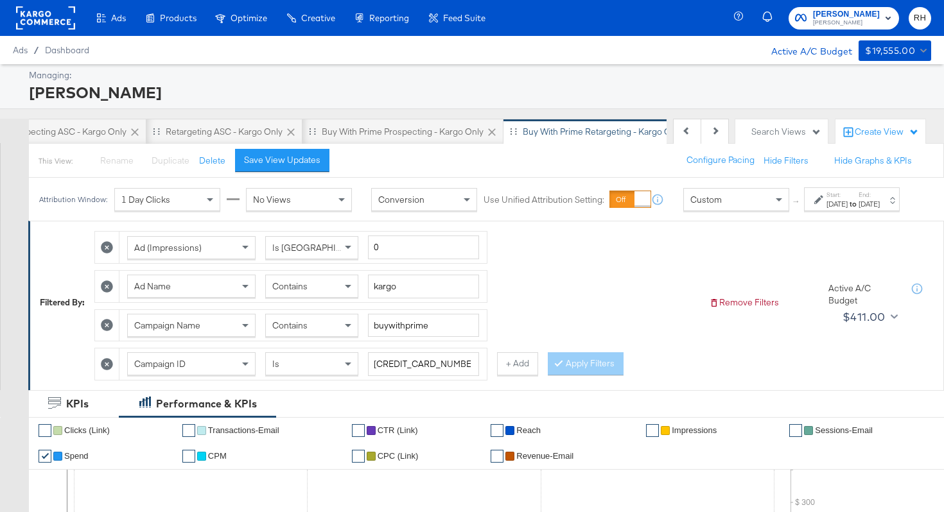
click at [318, 297] on div "Contains" at bounding box center [312, 286] width 92 height 22
click at [584, 375] on button "Apply Filters" at bounding box center [586, 363] width 76 height 23
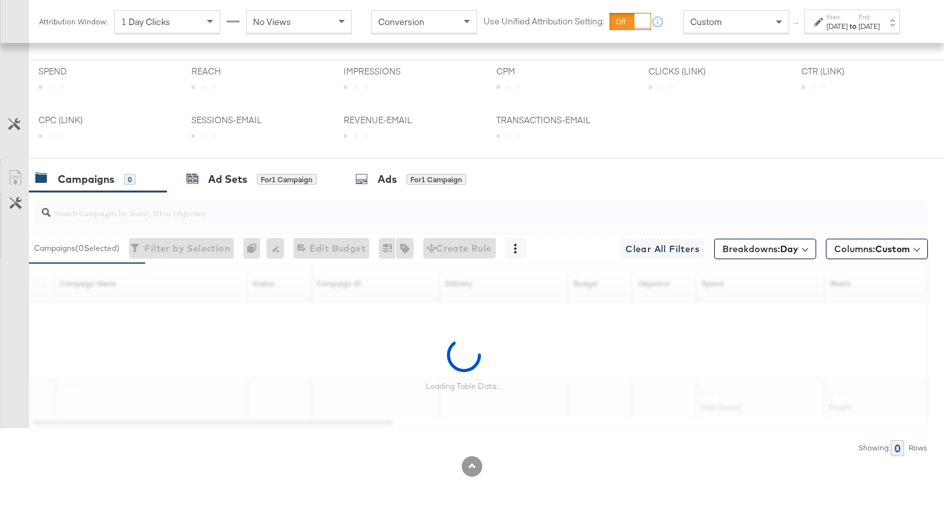
scroll to position [646, 0]
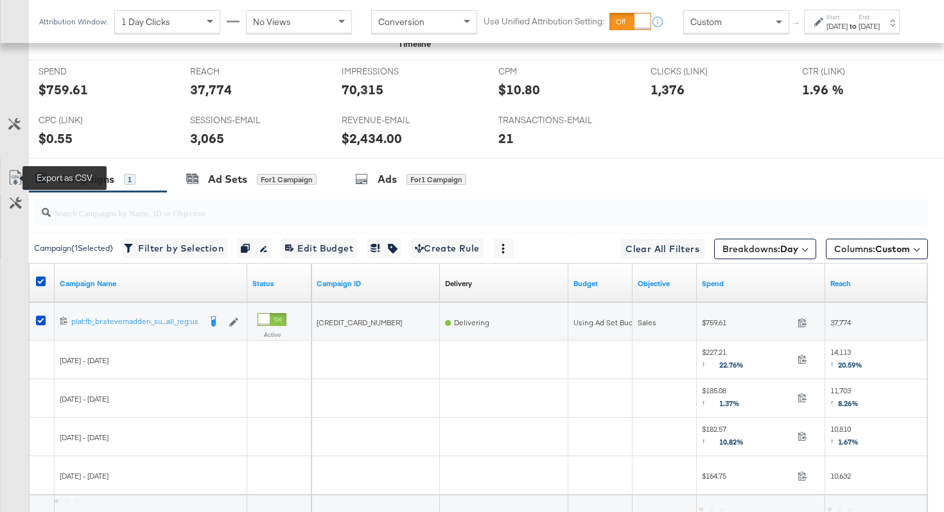
click at [17, 181] on icon at bounding box center [15, 177] width 15 height 15
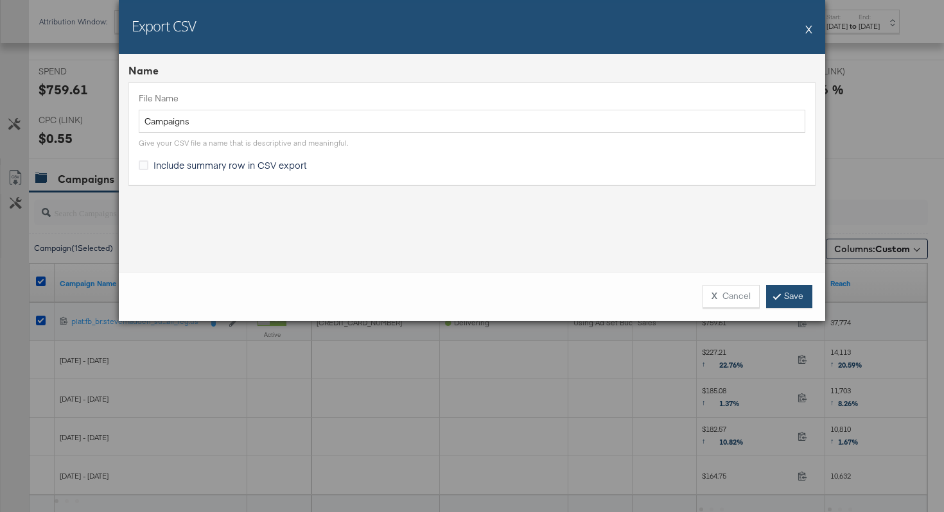
click at [793, 300] on link "Save" at bounding box center [789, 296] width 46 height 23
